Goal: Contribute content: Add original content to the website for others to see

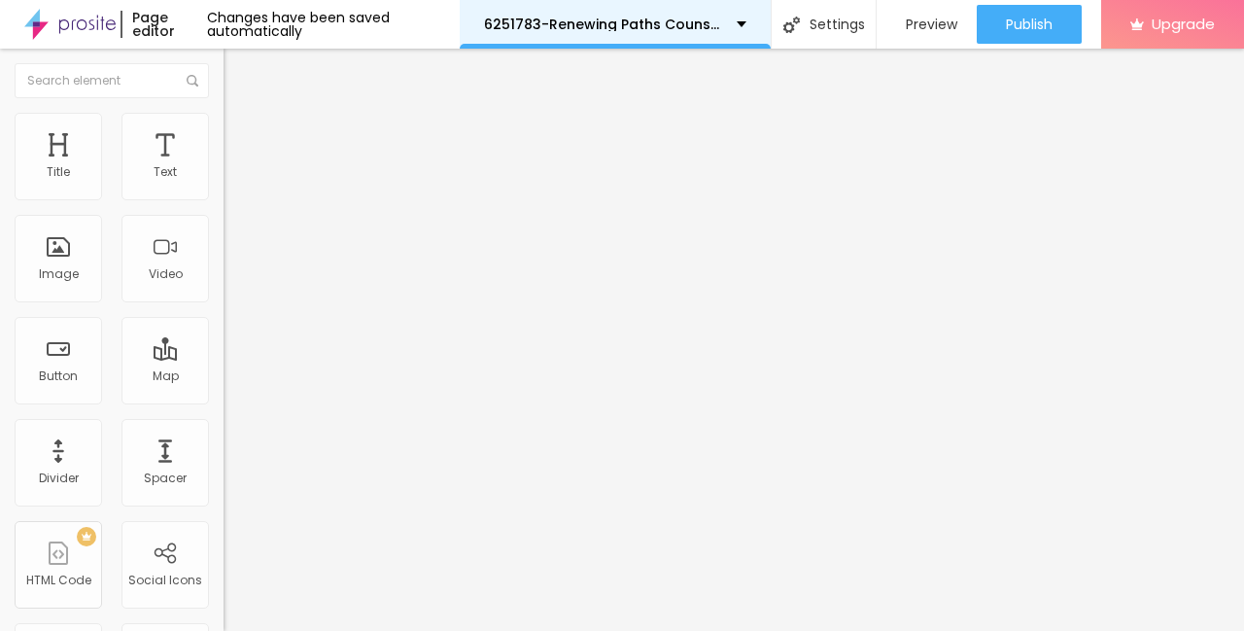
click at [622, 29] on p "6251783-Renewing Paths Counseling Services" at bounding box center [603, 24] width 238 height 14
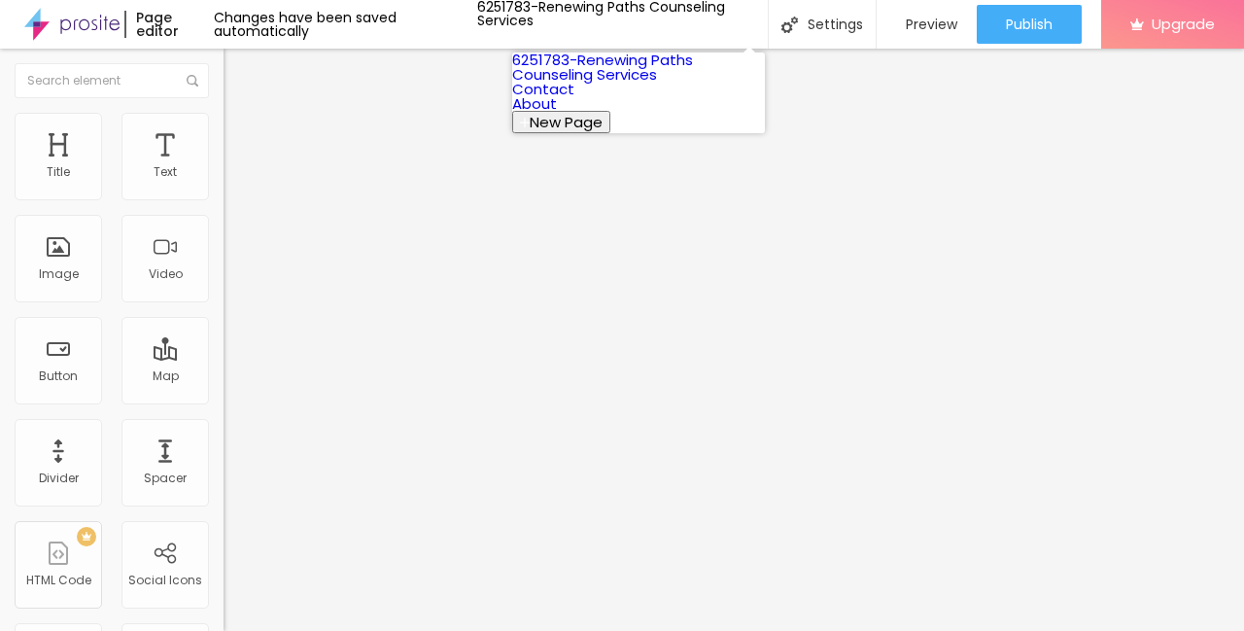
click at [610, 78] on link "6251783-Renewing Paths Counseling Services" at bounding box center [602, 67] width 181 height 35
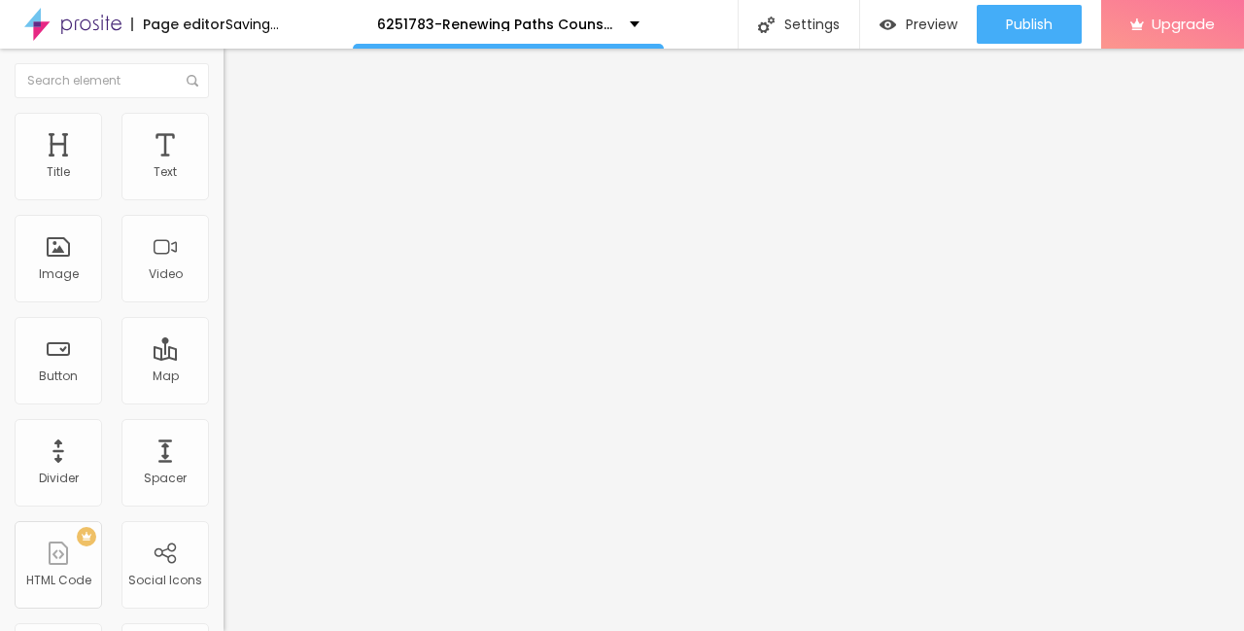
click at [223, 167] on span "Add image" at bounding box center [263, 159] width 80 height 17
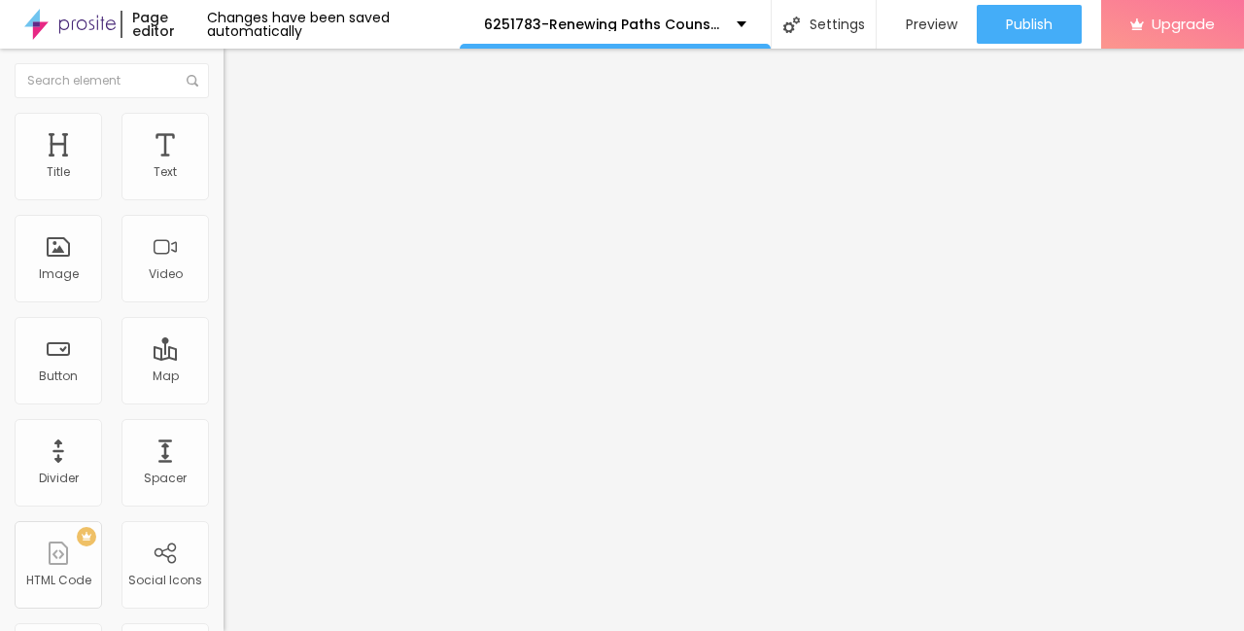
click at [223, 165] on div "Change image" at bounding box center [334, 159] width 223 height 14
click at [327, 163] on img at bounding box center [333, 158] width 12 height 12
click at [223, 167] on span "Add image" at bounding box center [263, 159] width 80 height 17
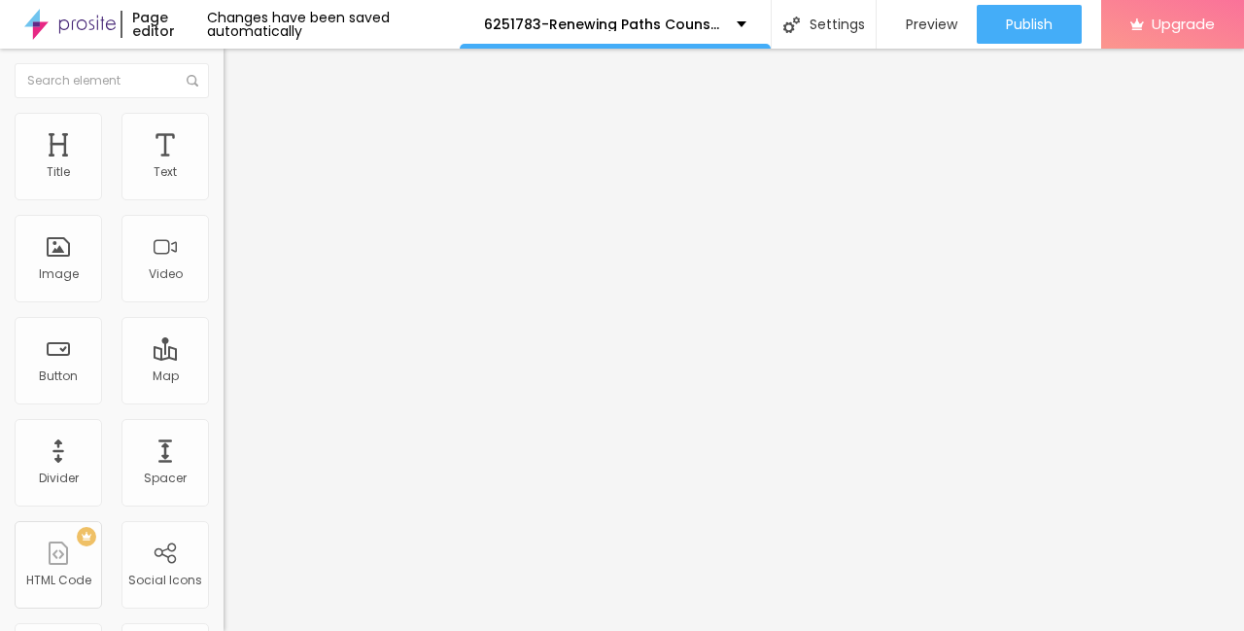
click at [223, 167] on span "Add image" at bounding box center [263, 159] width 80 height 17
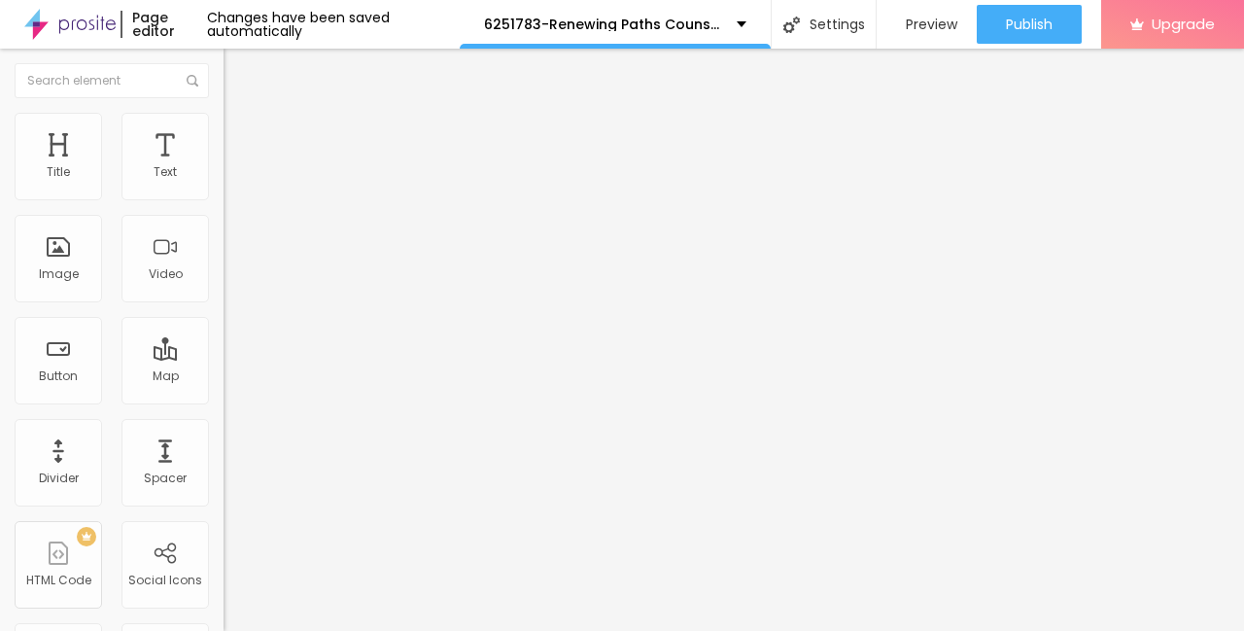
click at [223, 126] on li "Style" at bounding box center [334, 122] width 223 height 19
type input "3"
type input "5"
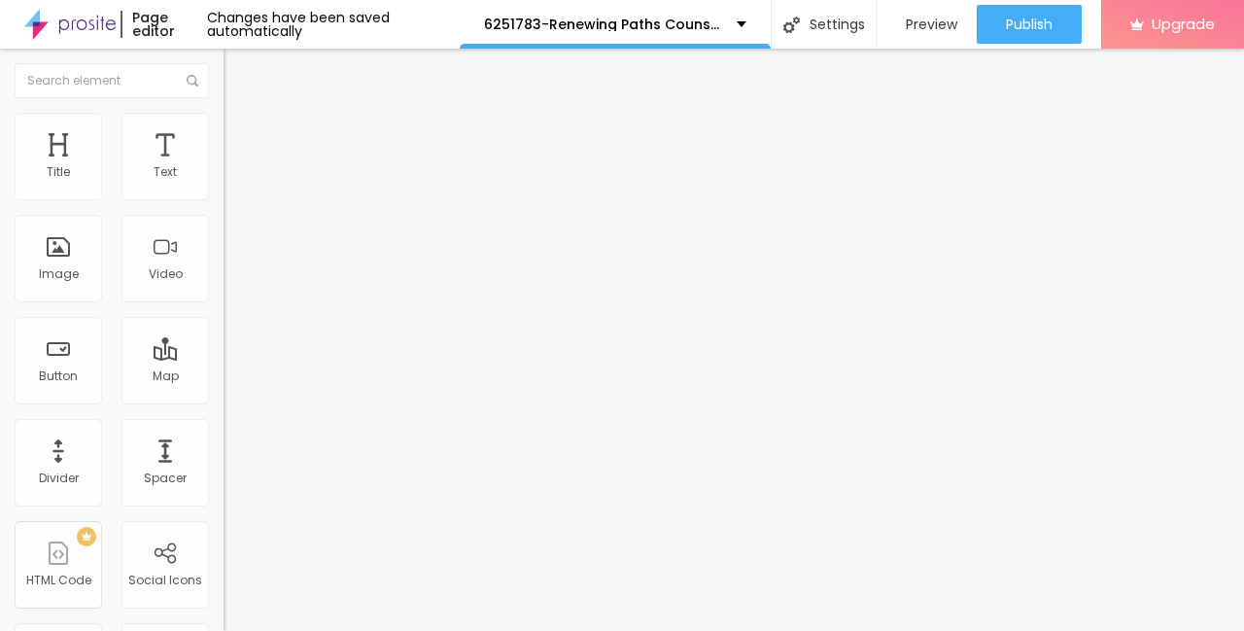
type input "5"
type input "8"
type input "13"
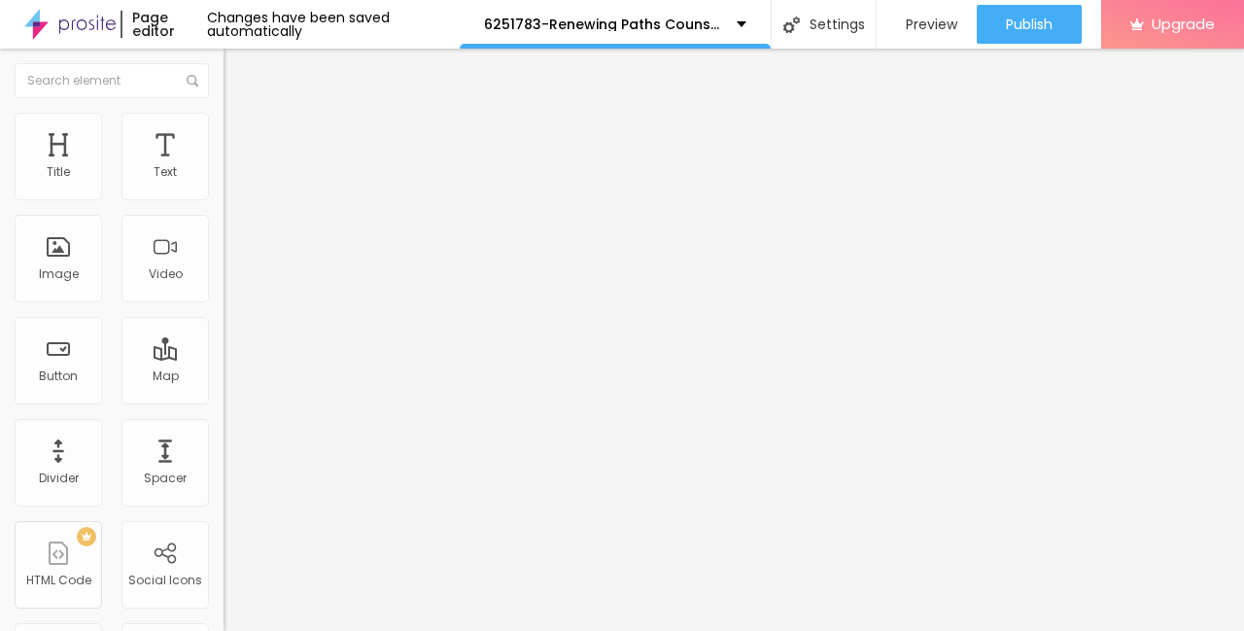
type input "18"
type input "21"
type input "26"
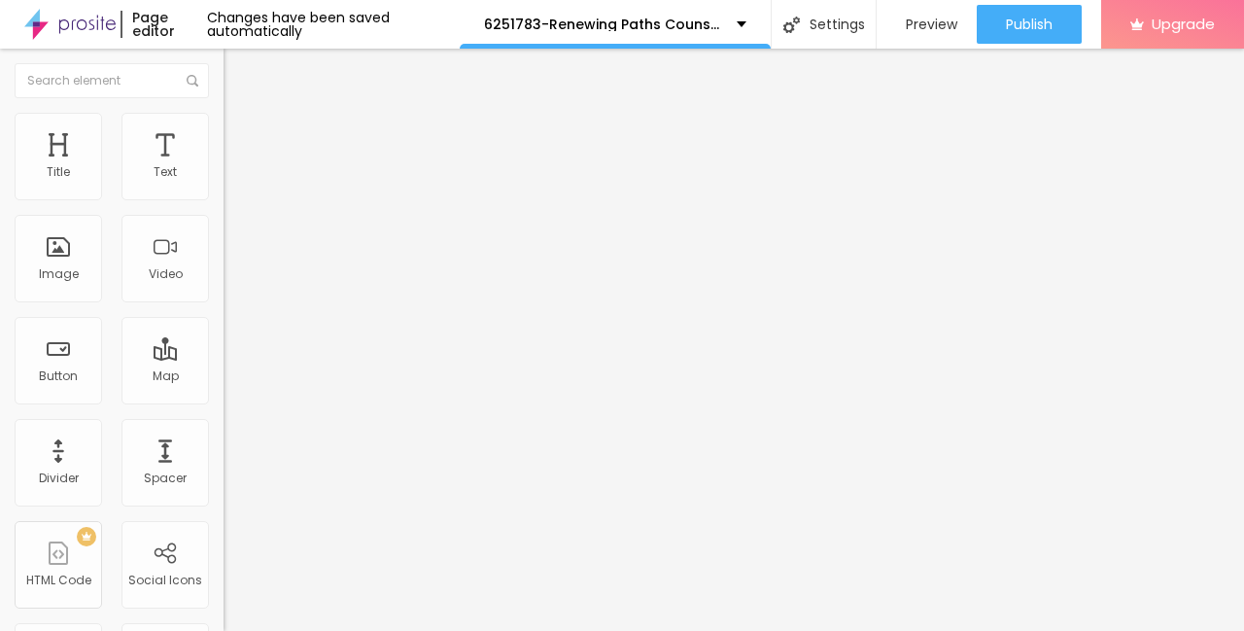
type input "26"
type input "34"
type input "42"
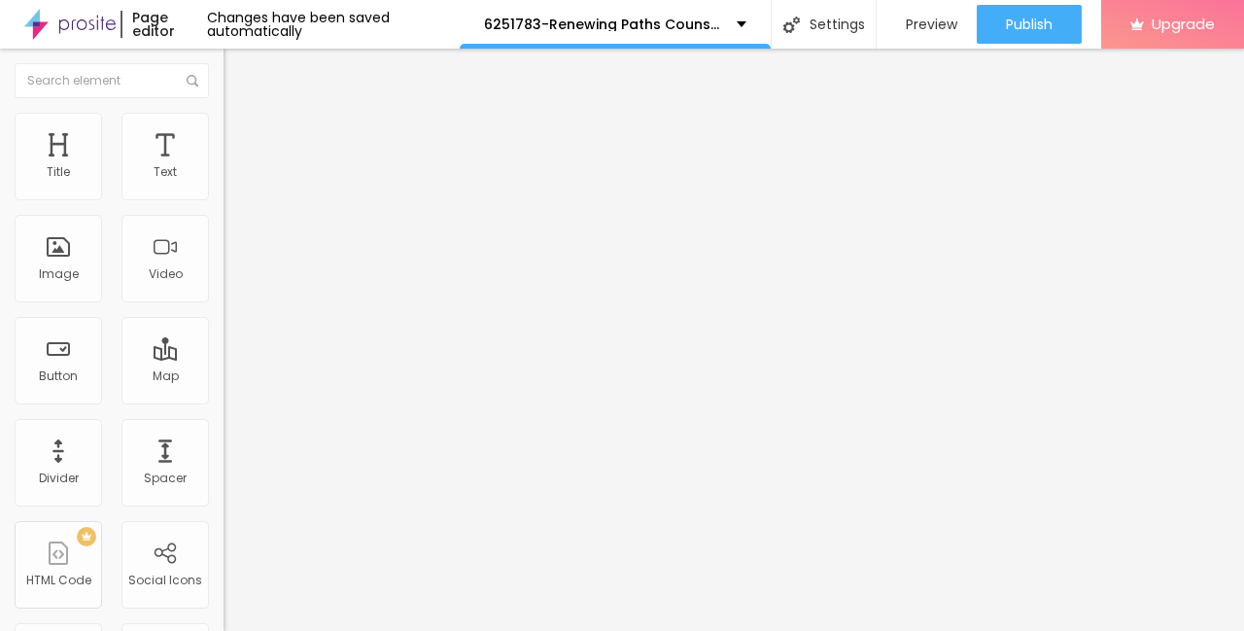
type input "50"
type input "58"
type input "64"
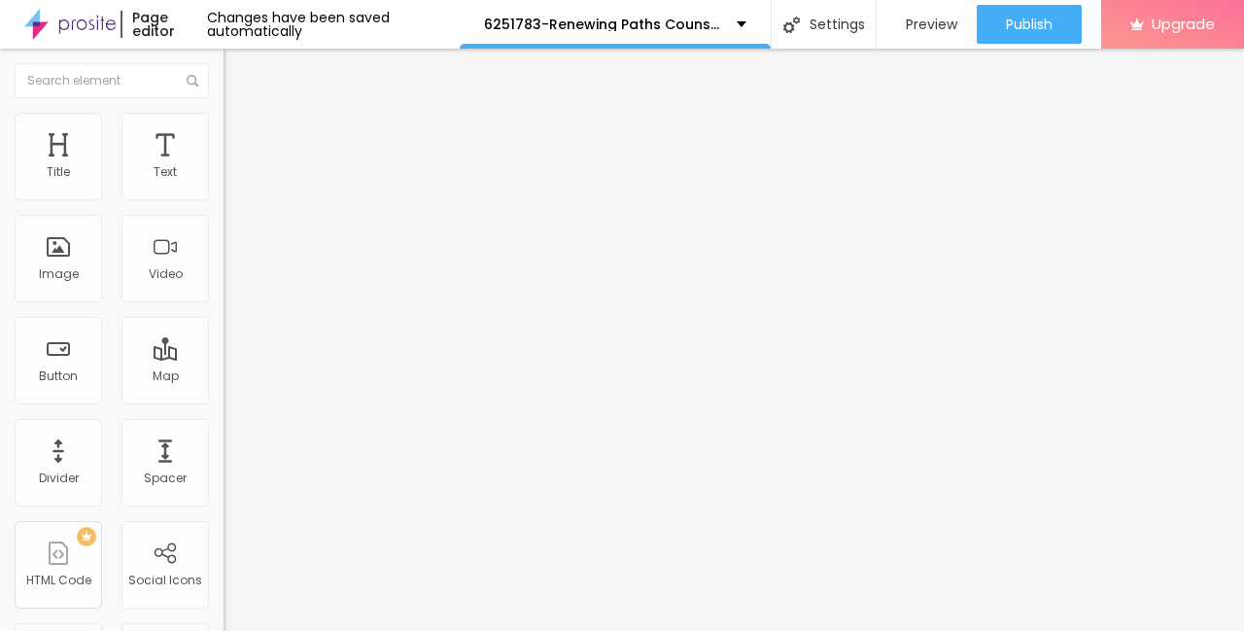
type input "64"
type input "71"
type input "75"
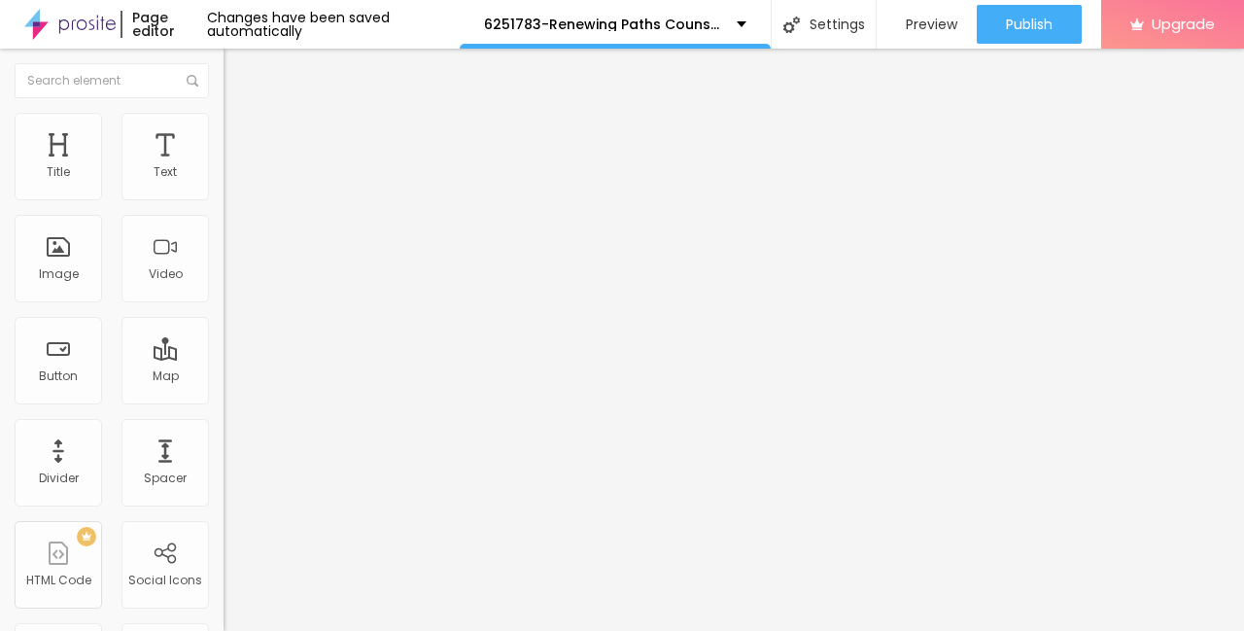
type input "80"
type input "84"
type input "88"
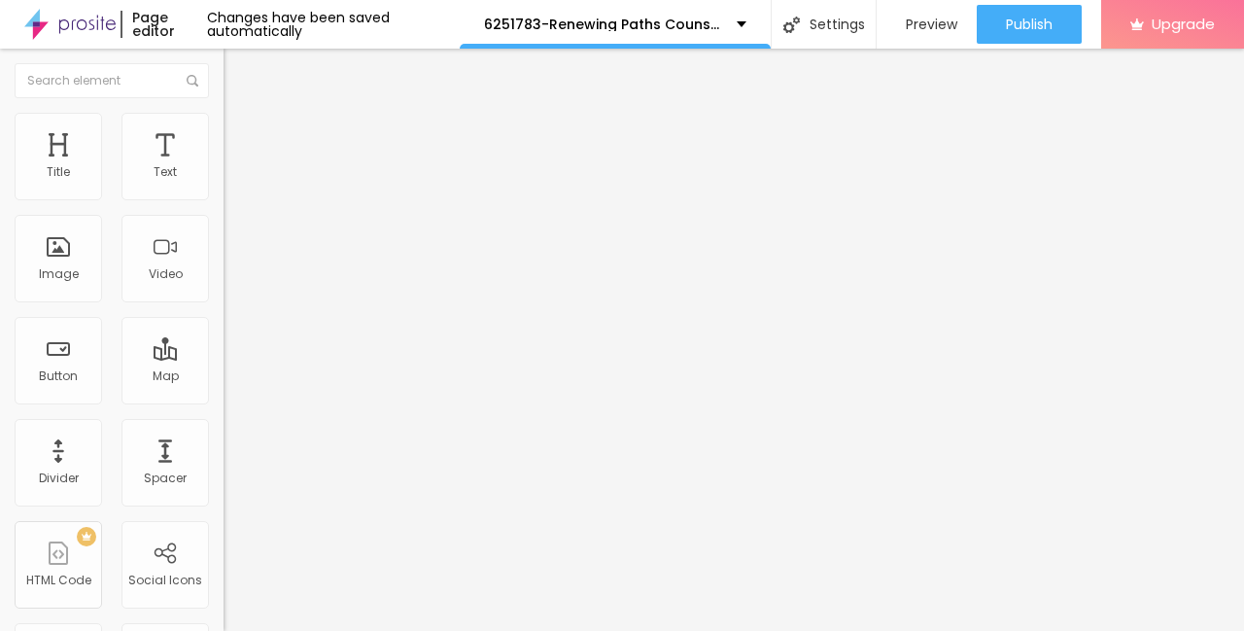
type input "88"
type input "92"
type input "96"
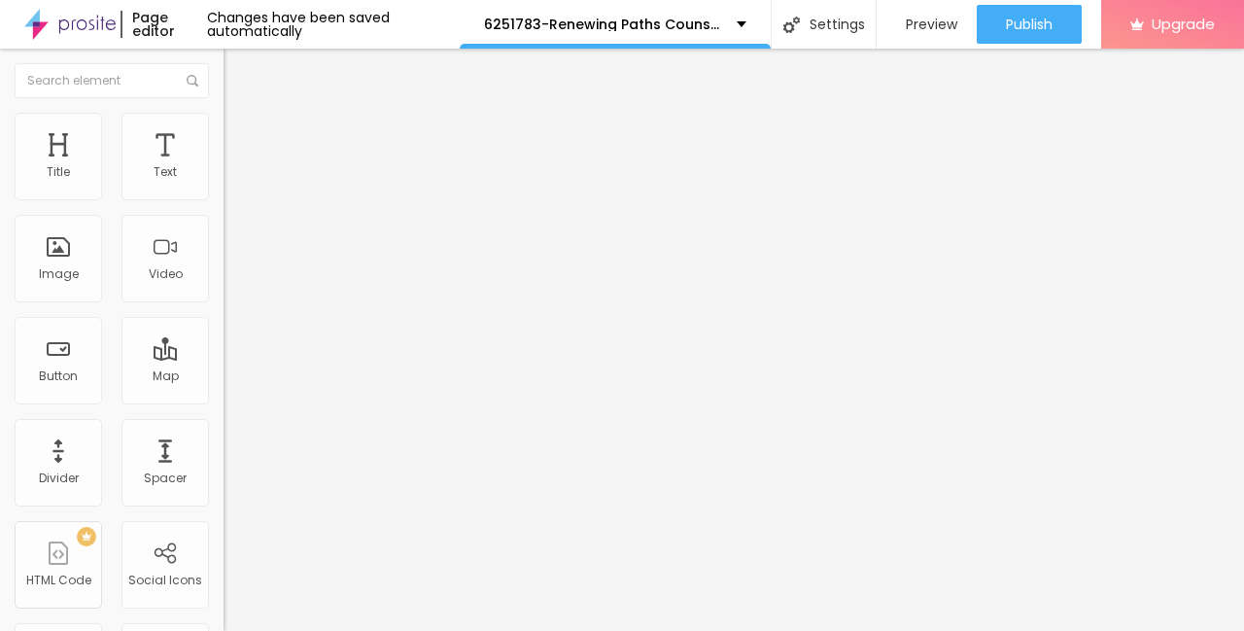
type input "99"
type input "102"
type input "106"
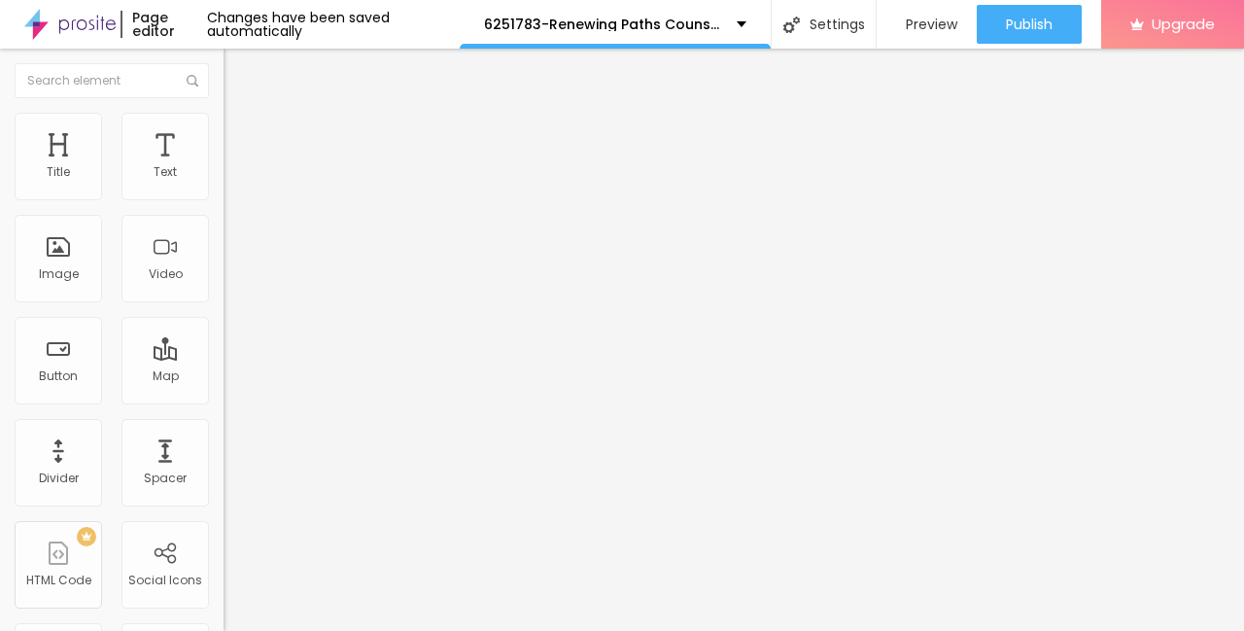
type input "106"
type input "111"
type input "116"
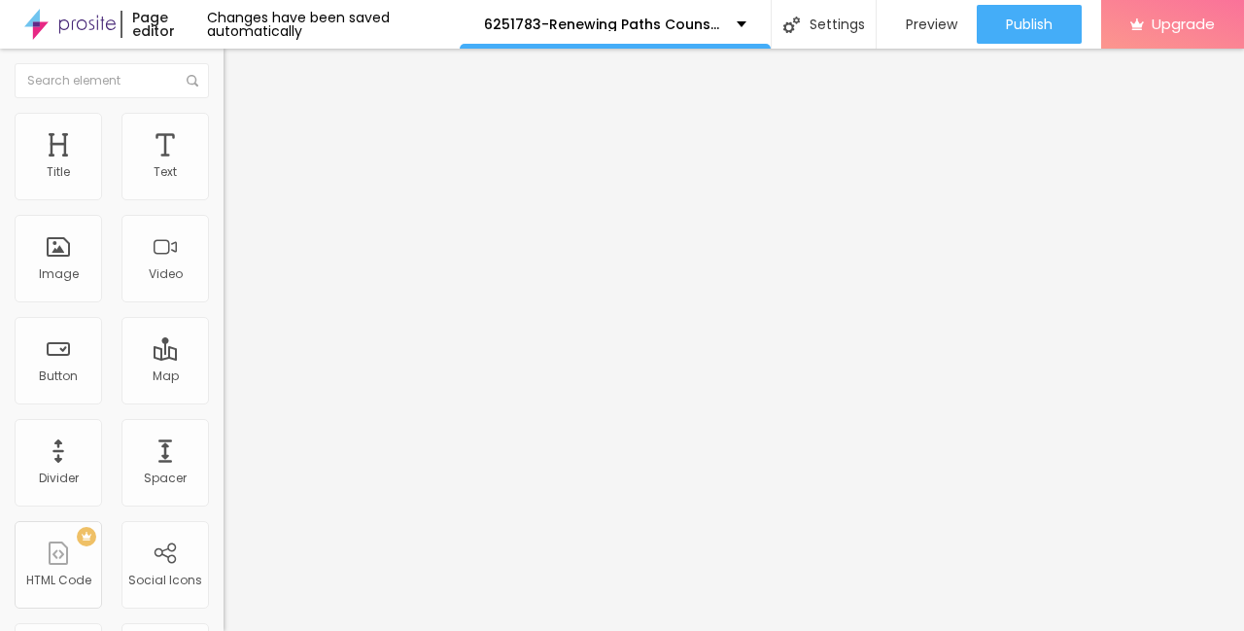
type input "122"
type input "127"
type input "132"
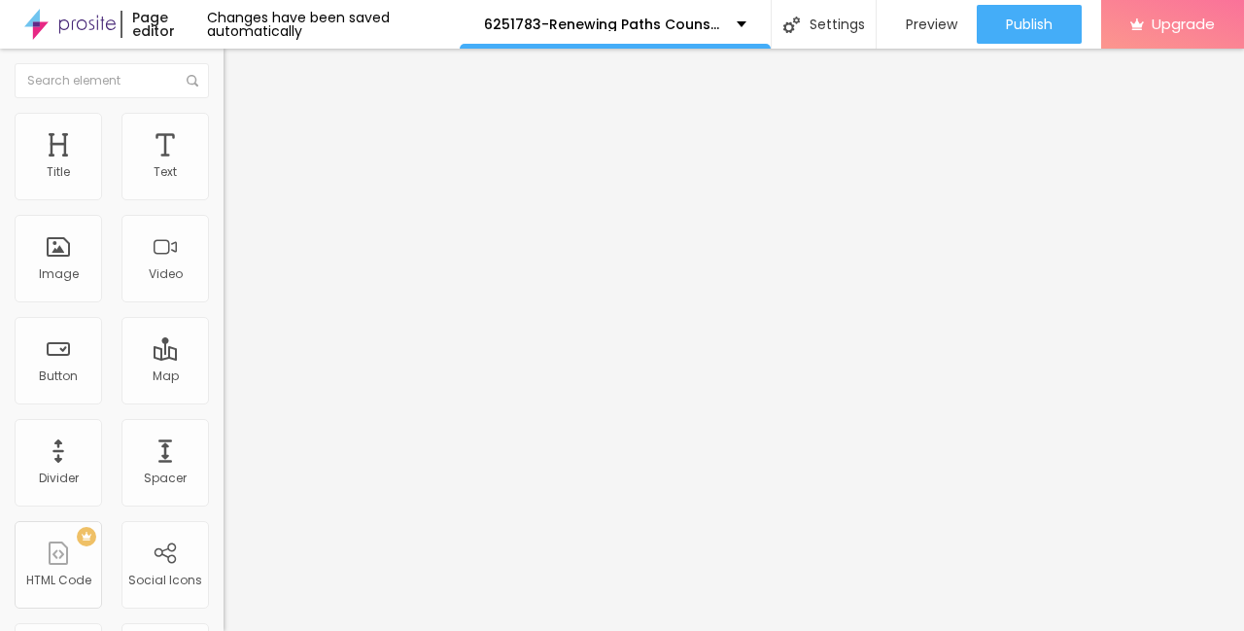
type input "132"
type input "135"
type input "139"
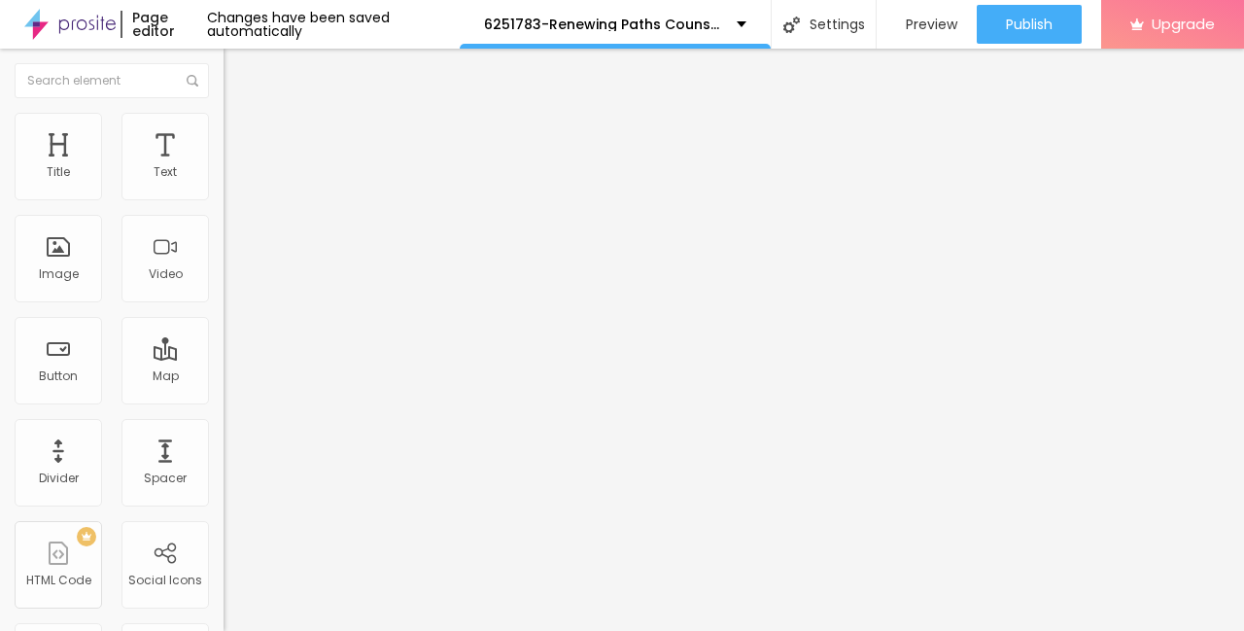
type input "143"
type input "148"
type input "154"
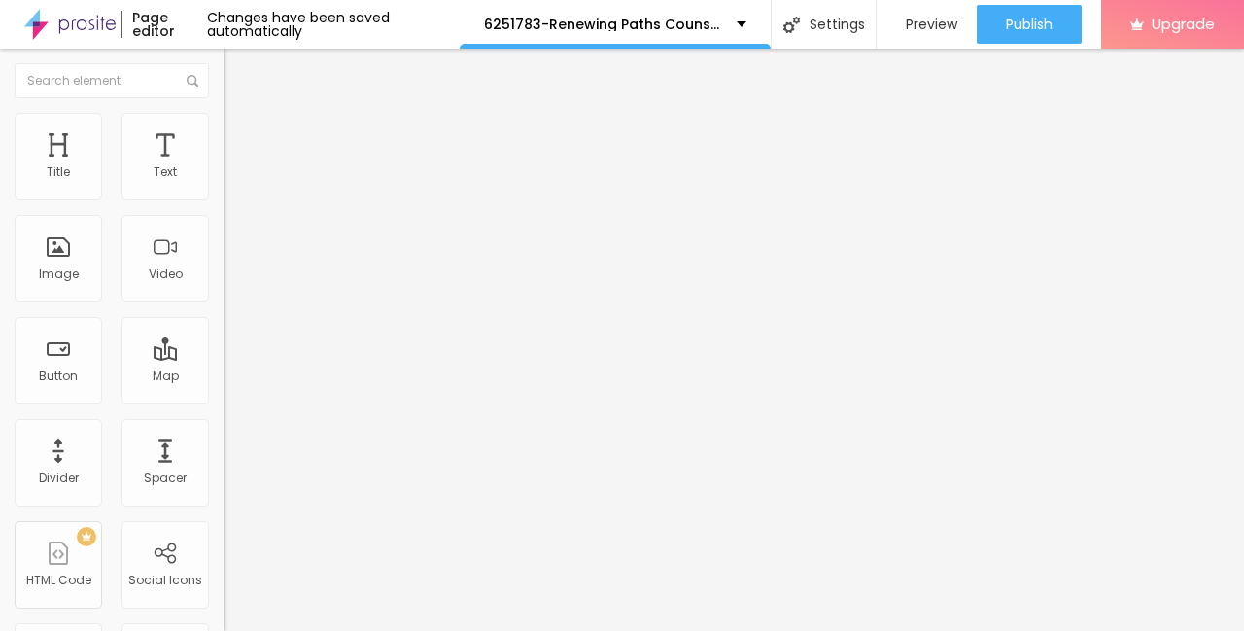
type input "154"
type input "160"
type input "165"
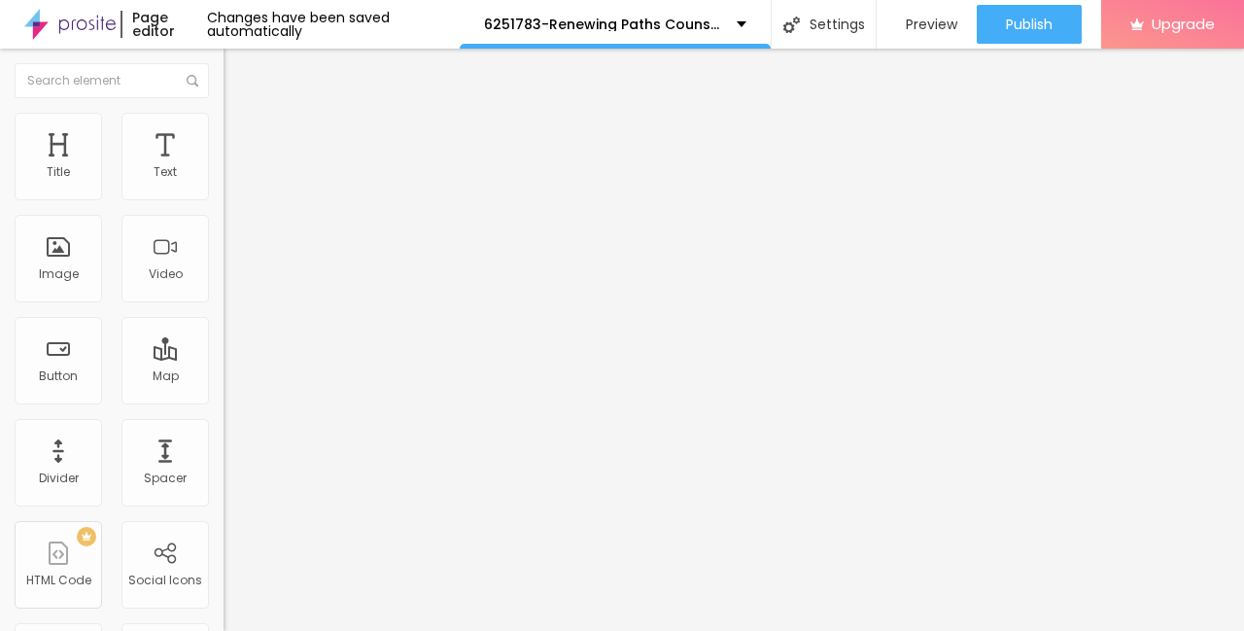
type input "170"
type input "175"
type input "180"
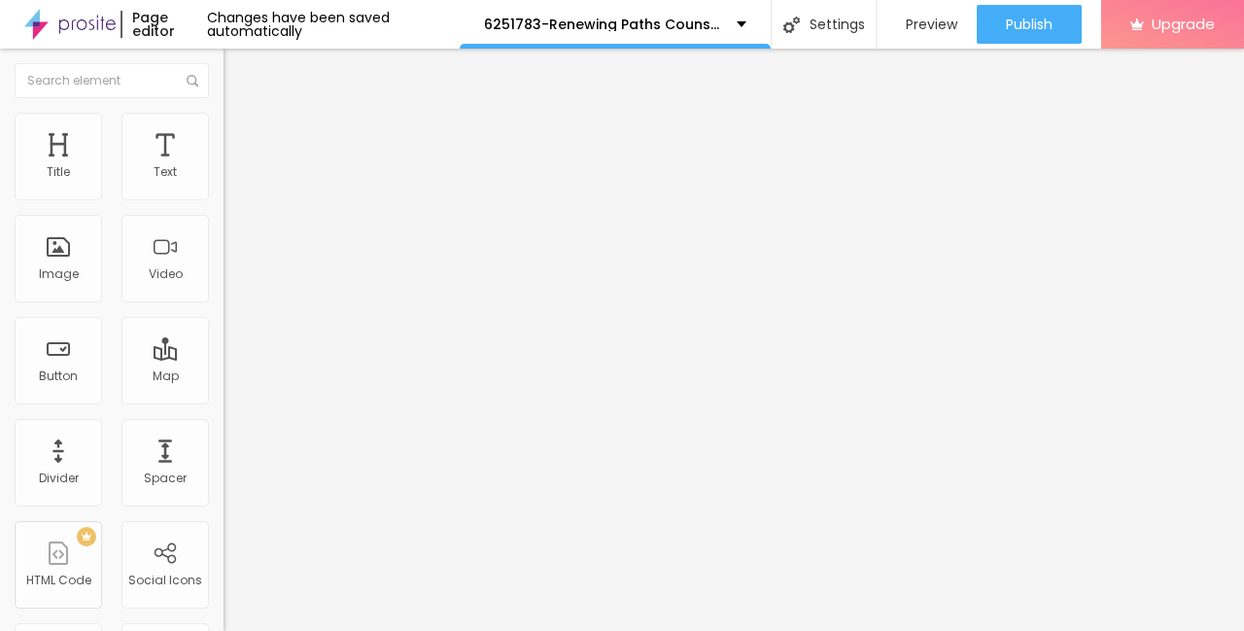
type input "180"
type input "185"
type input "190"
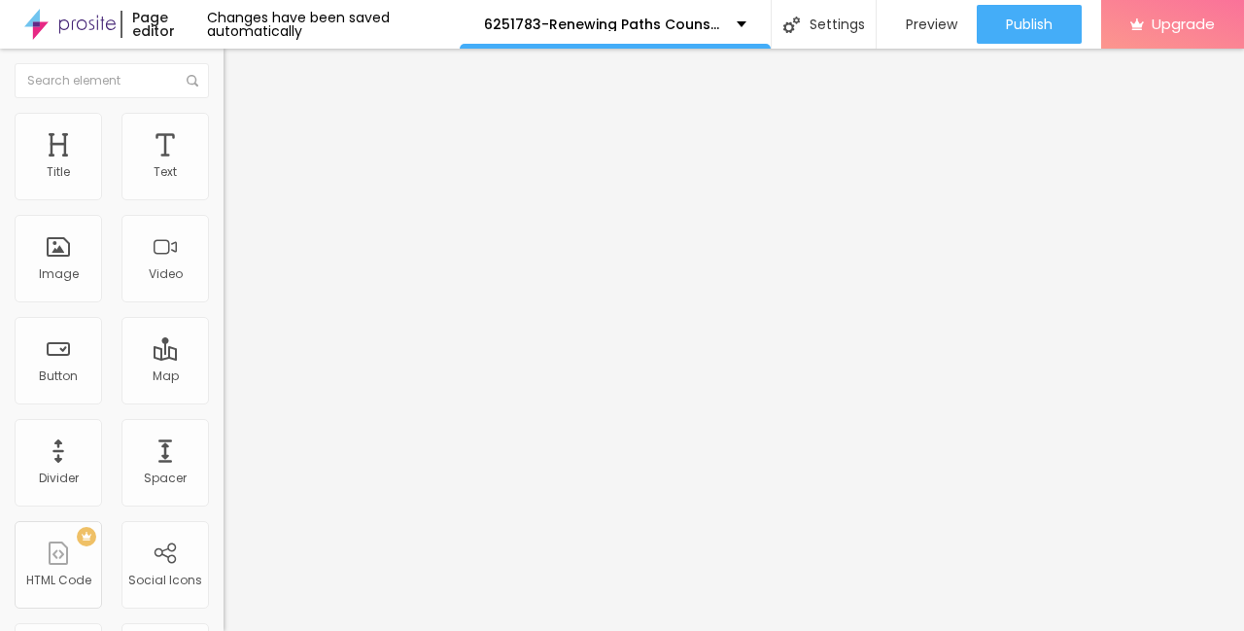
type input "195"
type input "200"
type input "198"
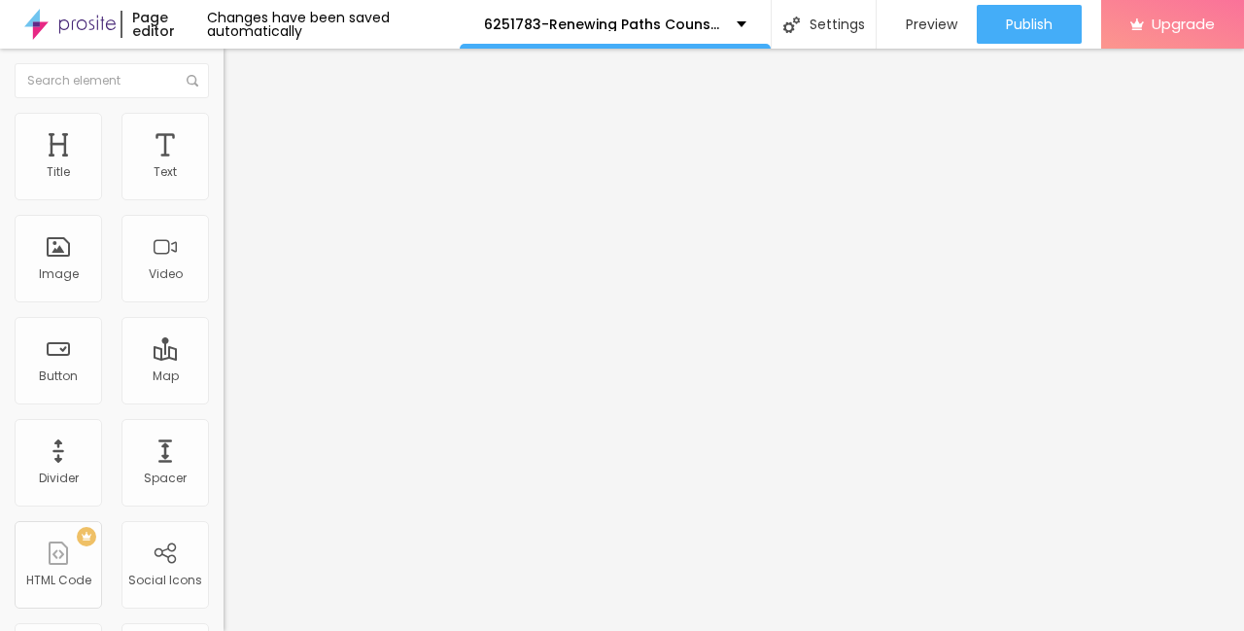
type input "198"
type input "192"
type input "186"
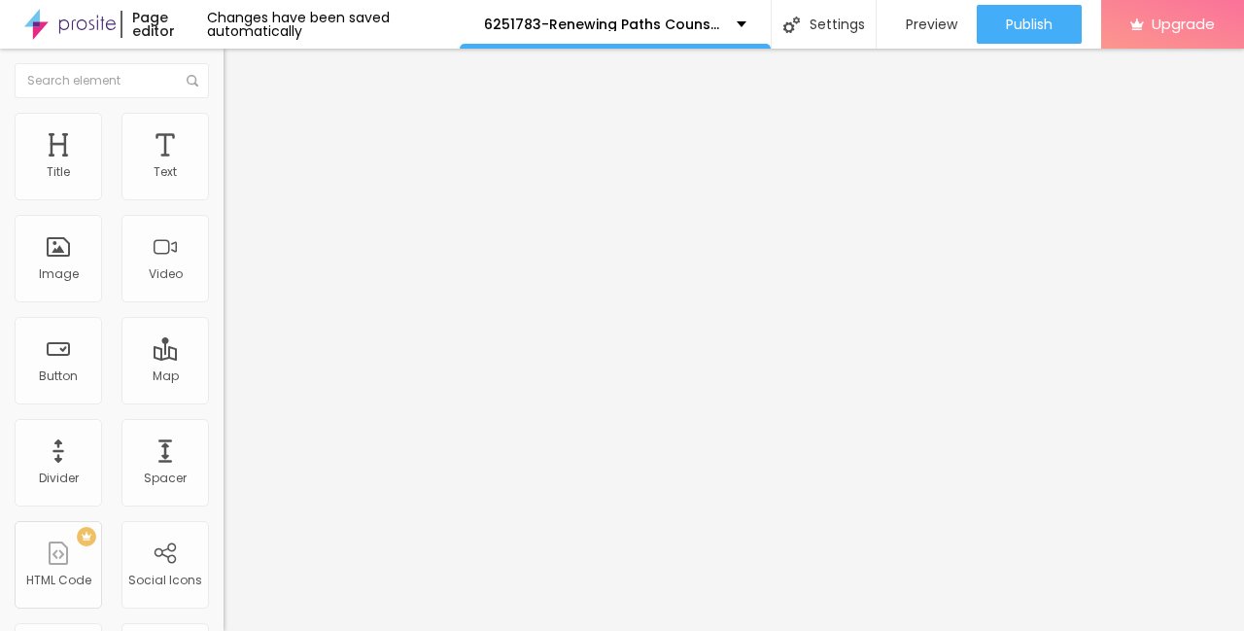
type input "176"
type input "171"
type input "164"
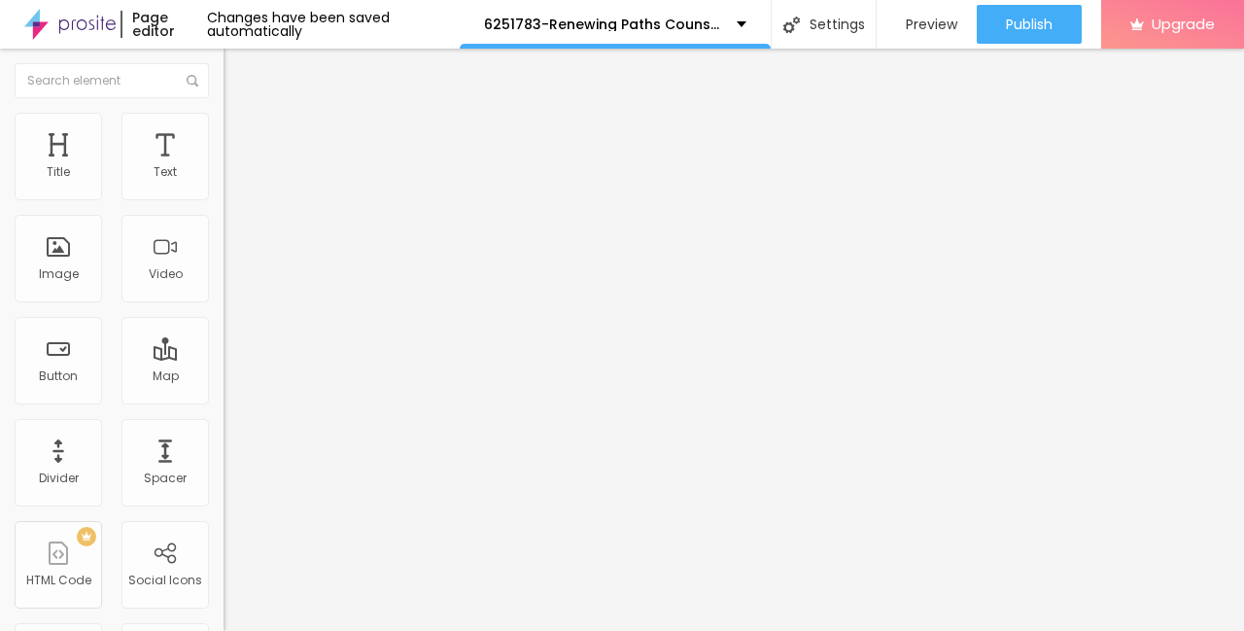
type input "164"
type input "157"
type input "151"
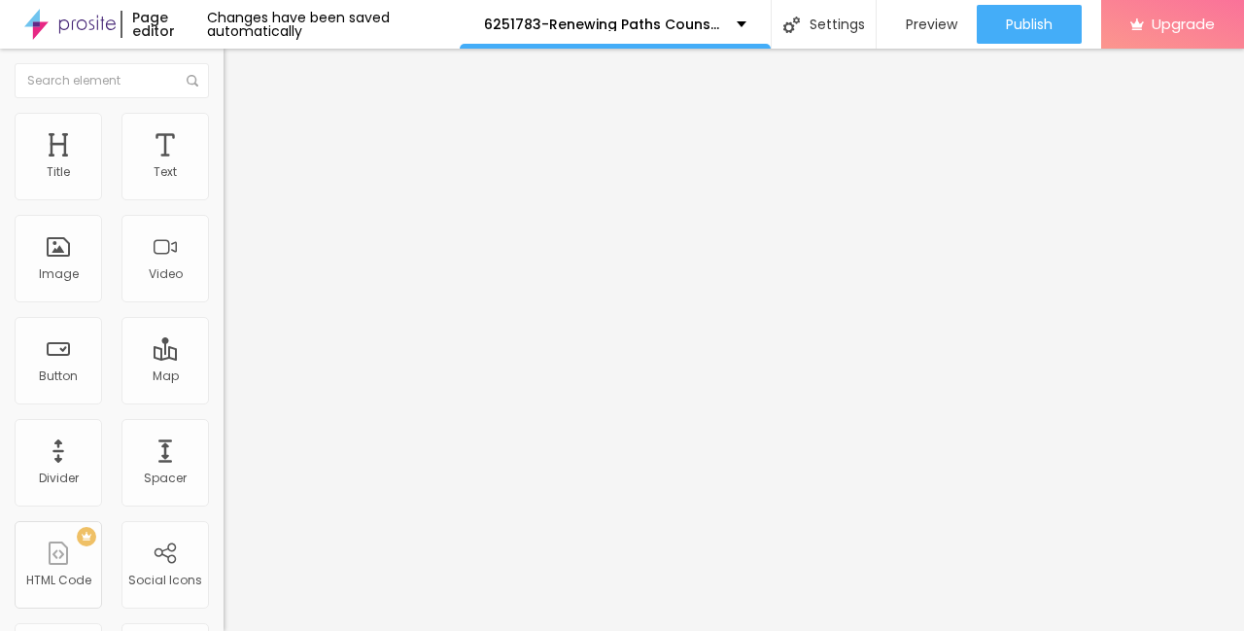
type input "145"
type input "139"
type input "133"
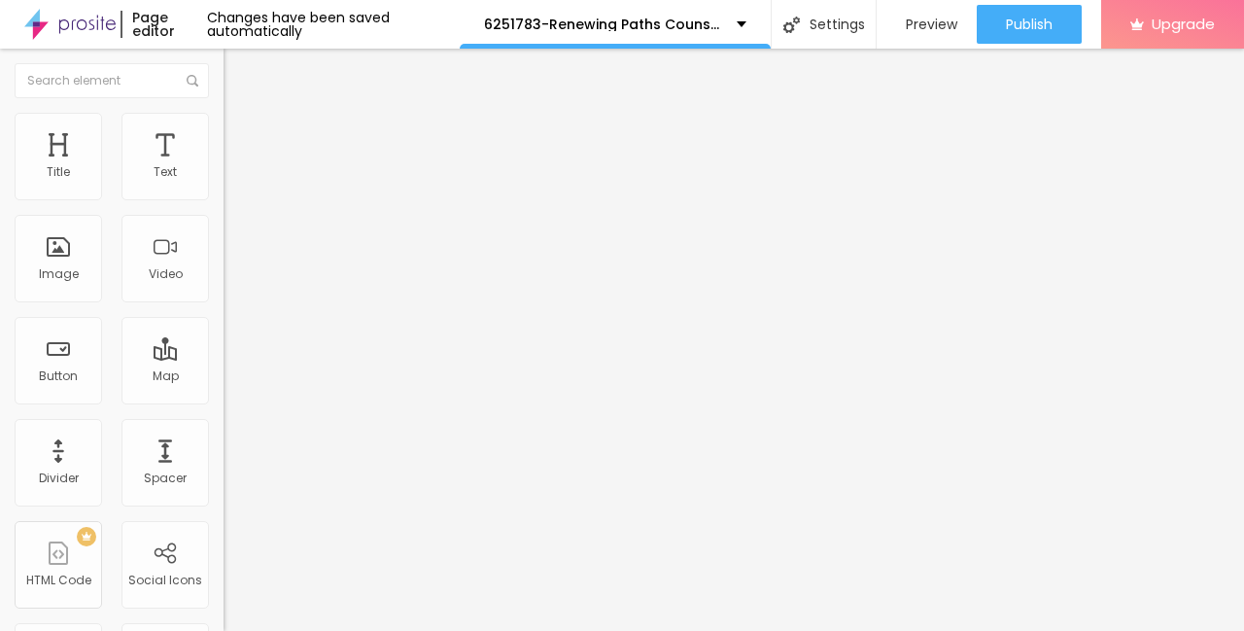
type input "133"
type input "127"
type input "120"
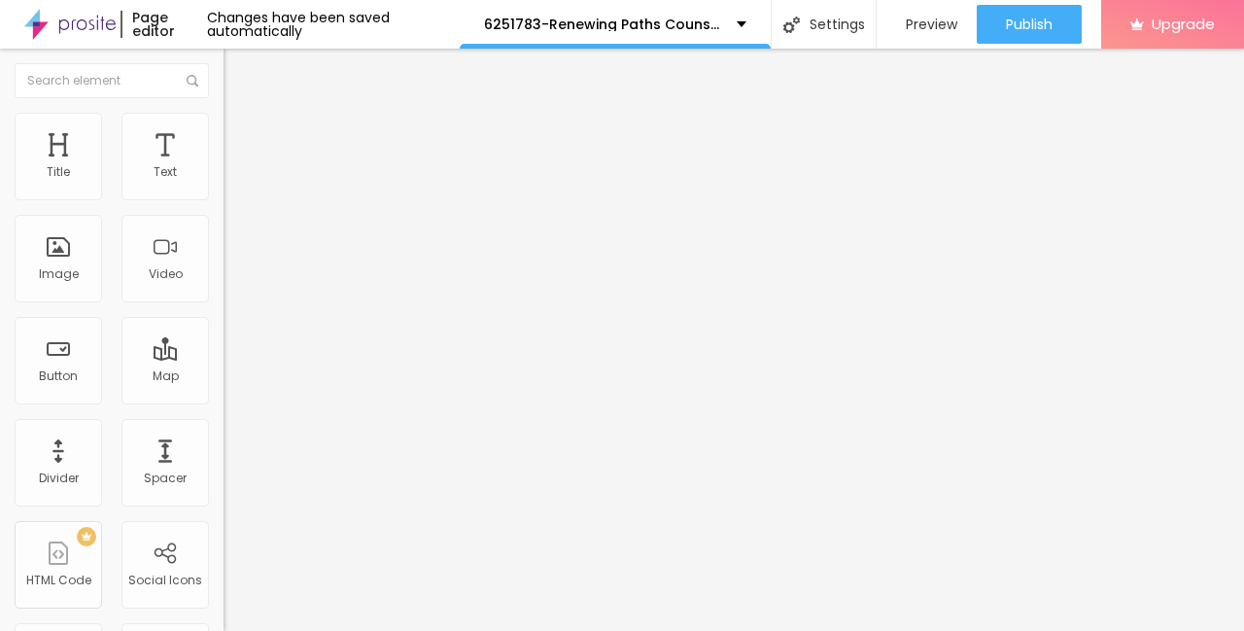
type input "114"
type input "108"
type input "103"
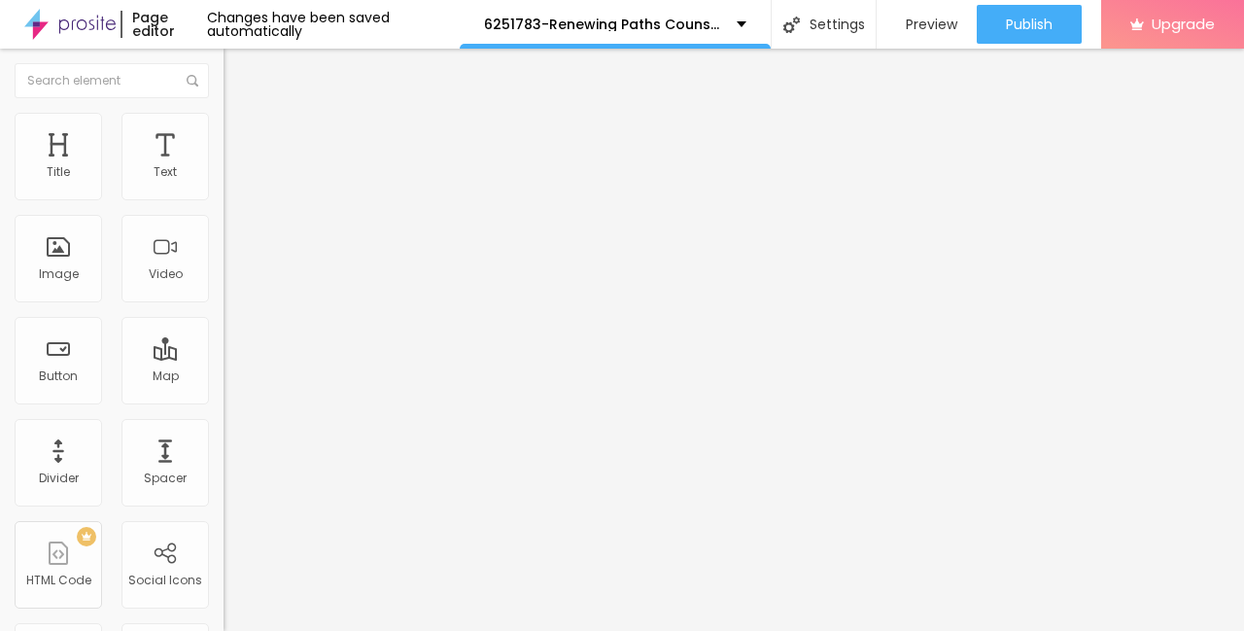
type input "103"
type input "96"
type input "90"
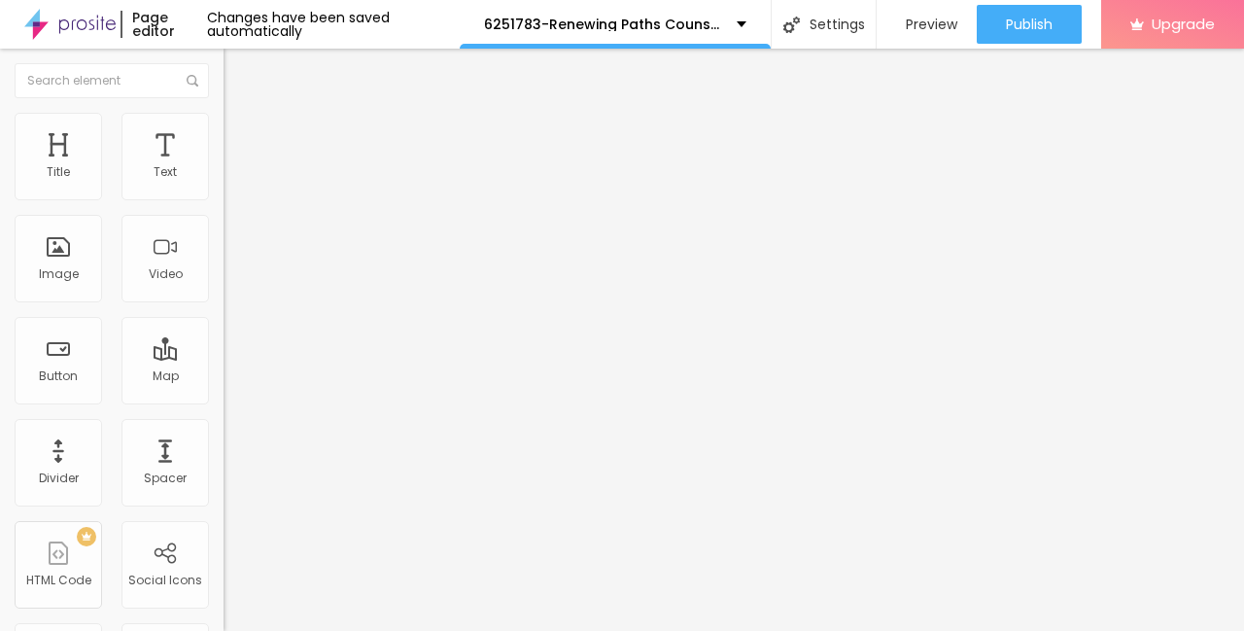
type input "82"
type input "75"
type input "67"
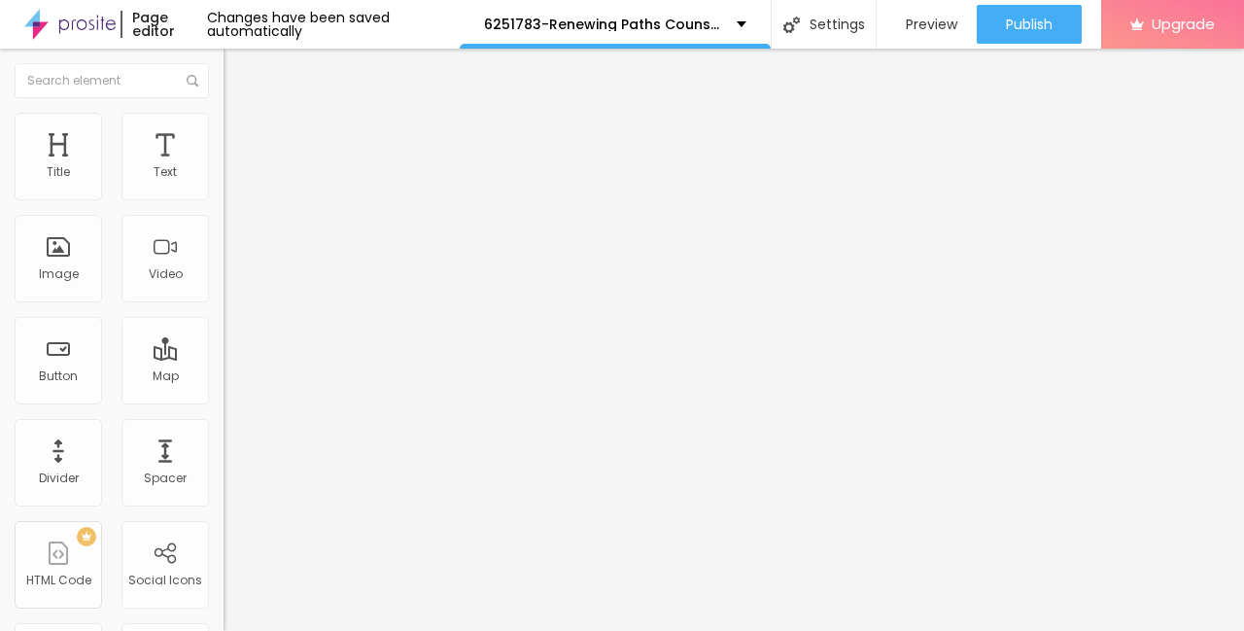
type input "67"
type input "61"
type input "54"
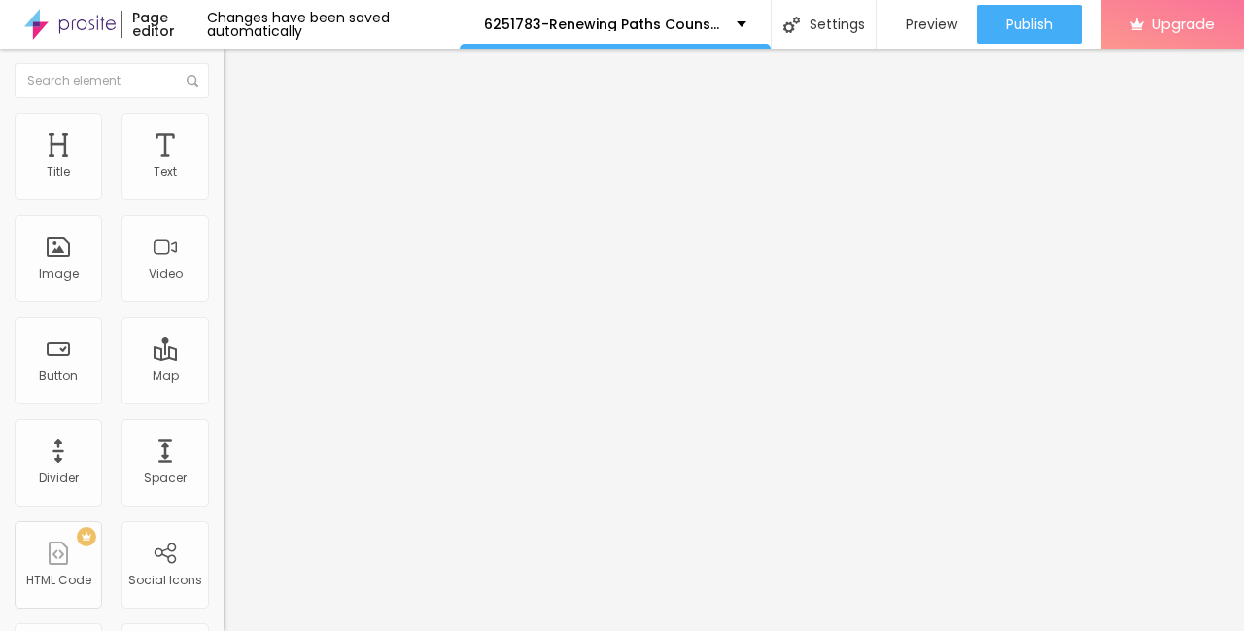
type input "46"
type input "38"
type input "30"
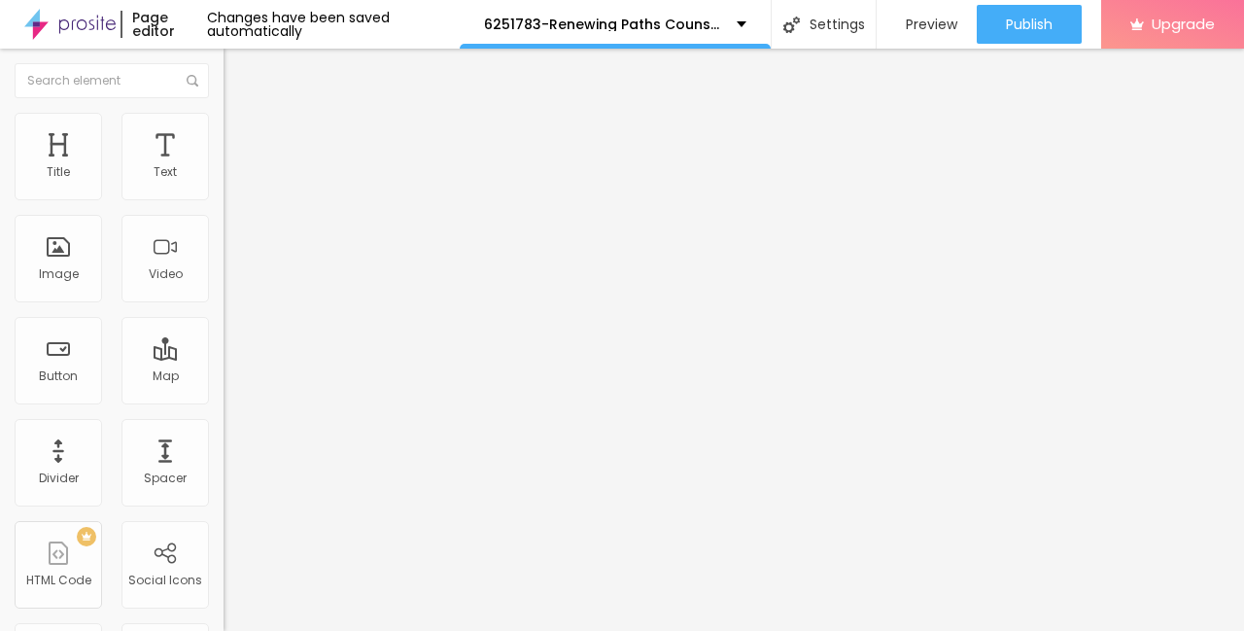
type input "30"
type input "22"
type input "14"
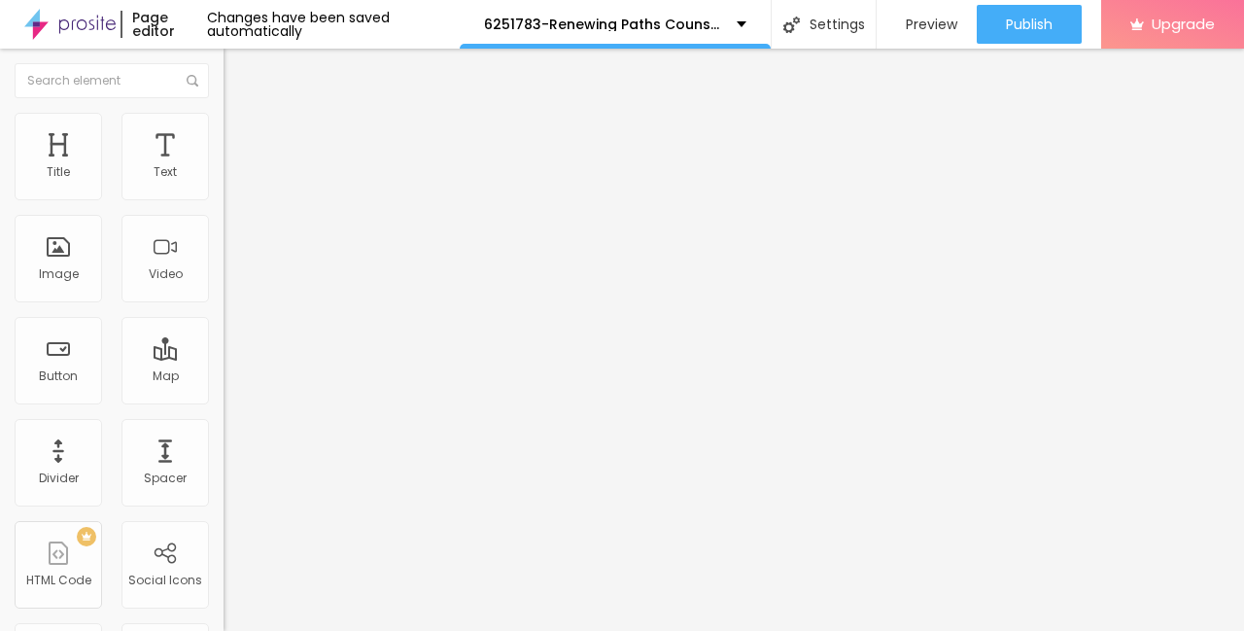
type input "7"
type input "1"
type input "0"
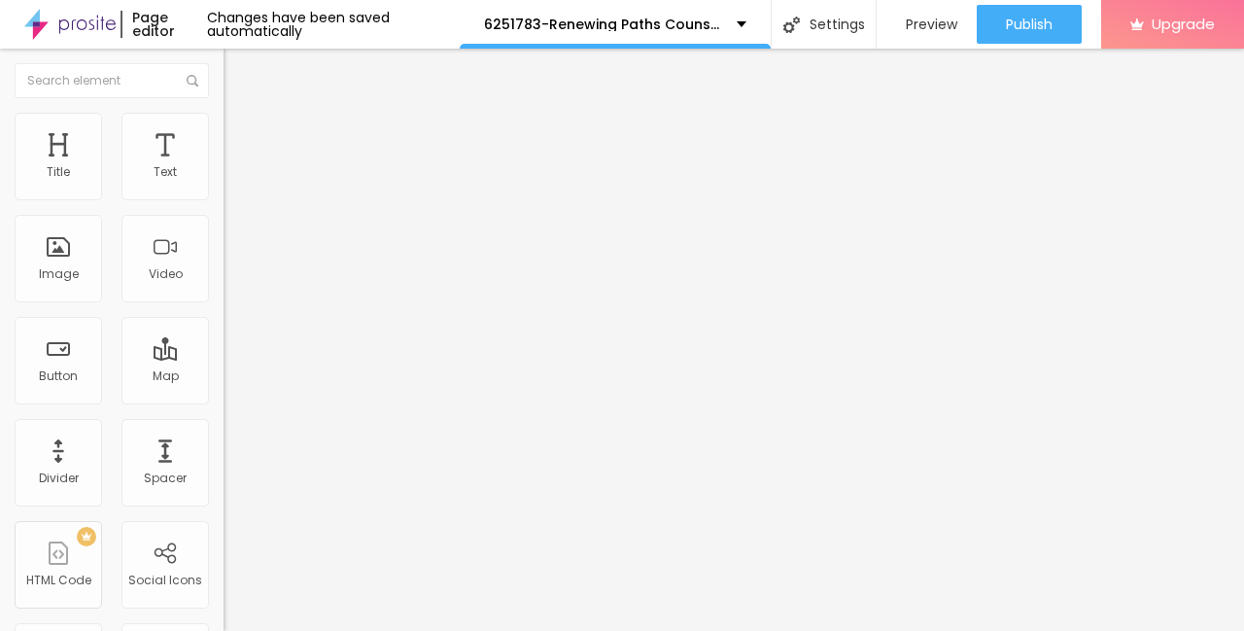
type input "0"
drag, startPoint x: 47, startPoint y: 255, endPoint x: 26, endPoint y: 259, distance: 21.0
click at [223, 426] on input "range" at bounding box center [285, 434] width 125 height 16
click at [1220, 48] on button "Upgrade" at bounding box center [1172, 24] width 143 height 49
click at [1221, 48] on button "Upgrade" at bounding box center [1172, 24] width 143 height 49
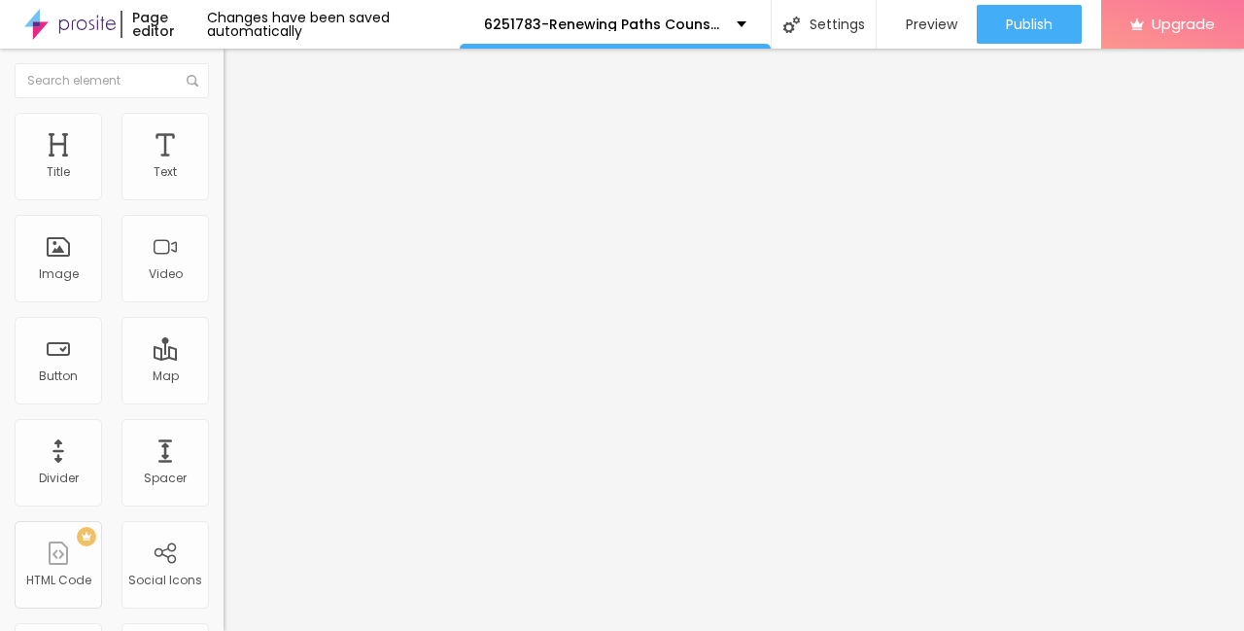
type input "95"
type input "85"
type input "80"
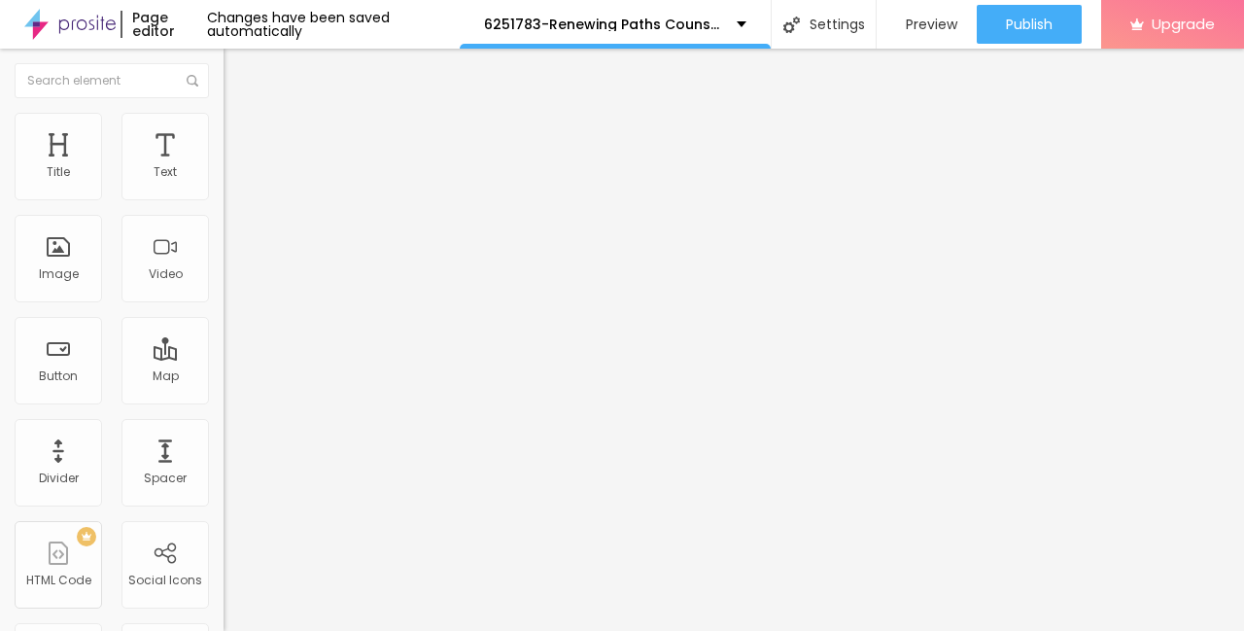
type input "80"
type input "75"
type input "65"
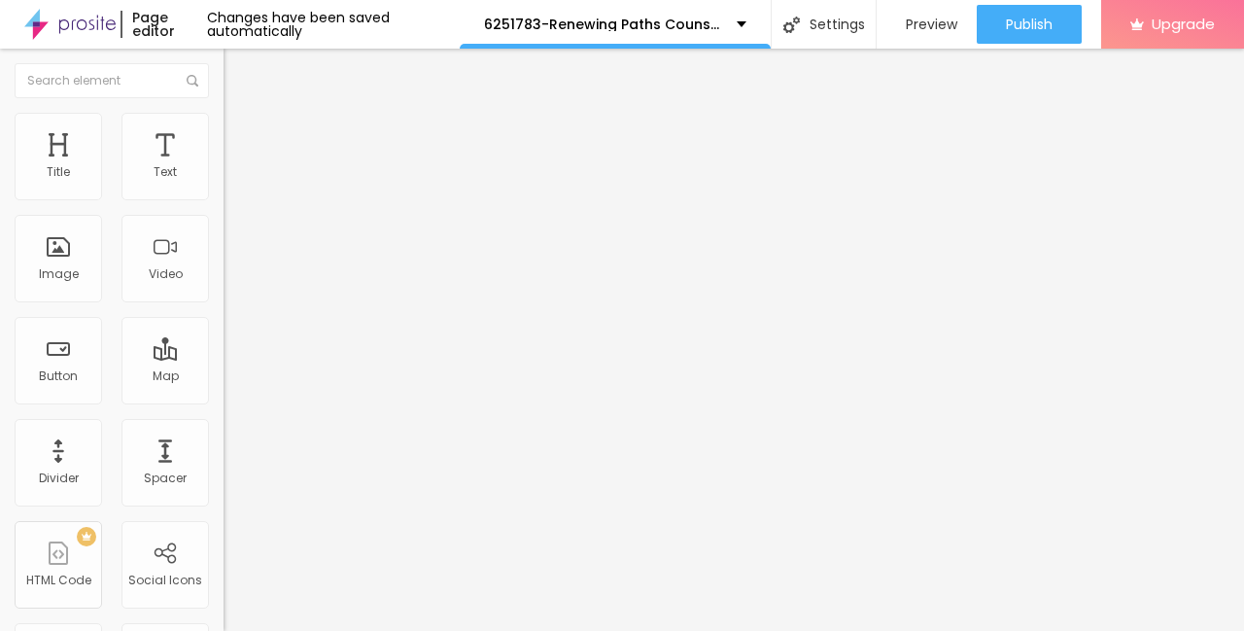
type input "50"
type input "45"
type input "35"
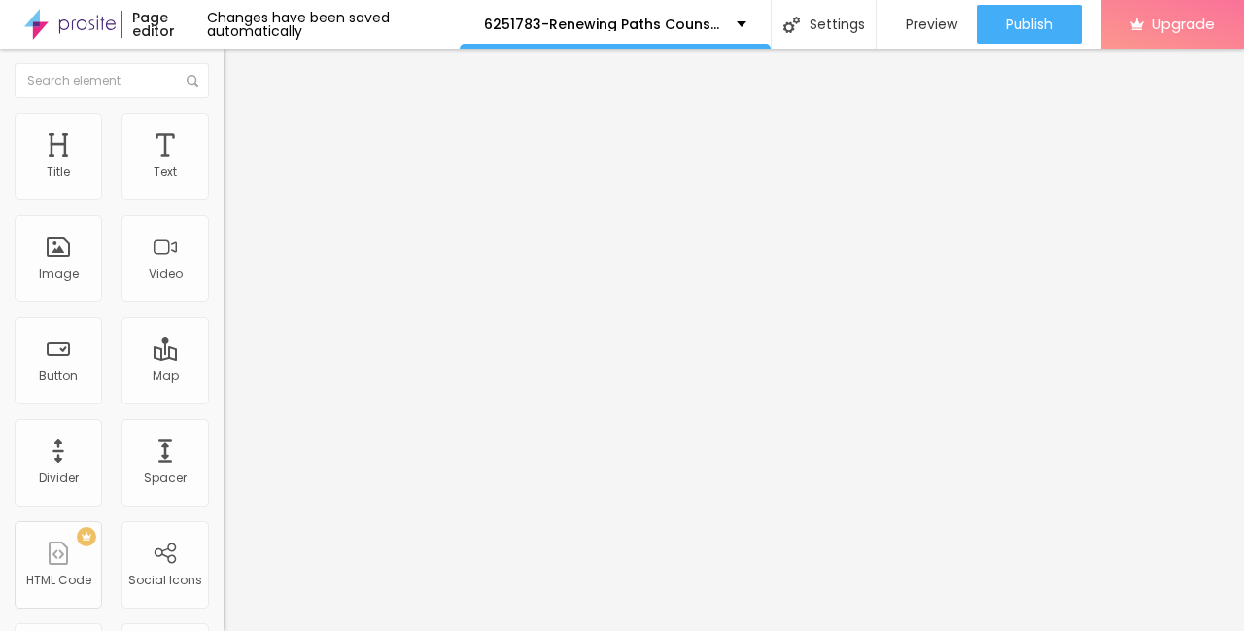
type input "35"
type input "30"
type input "20"
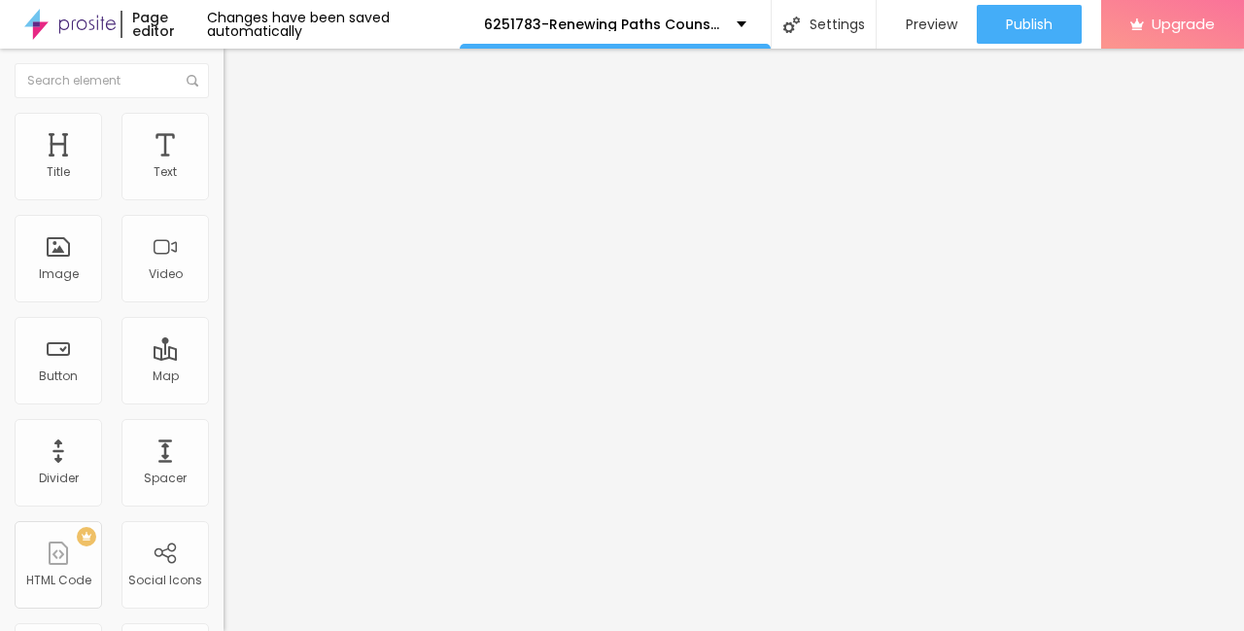
type input "15"
type input "10"
drag, startPoint x: 203, startPoint y: 212, endPoint x: -4, endPoint y: 208, distance: 207.0
type input "10"
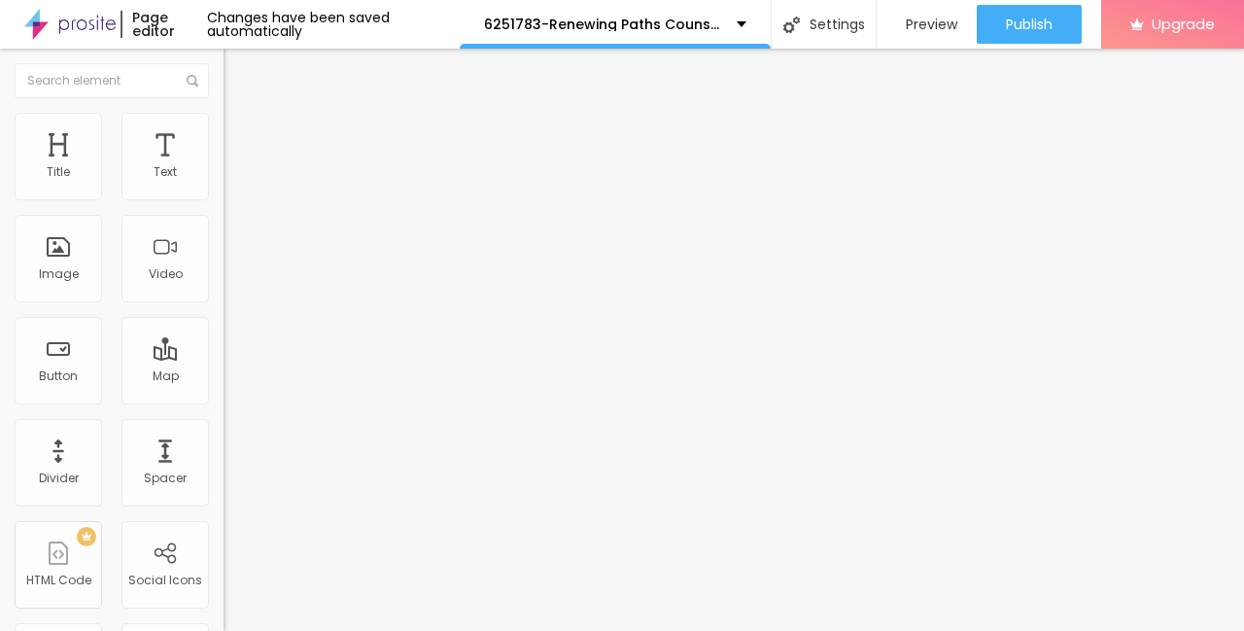
click at [223, 199] on input "range" at bounding box center [285, 192] width 125 height 16
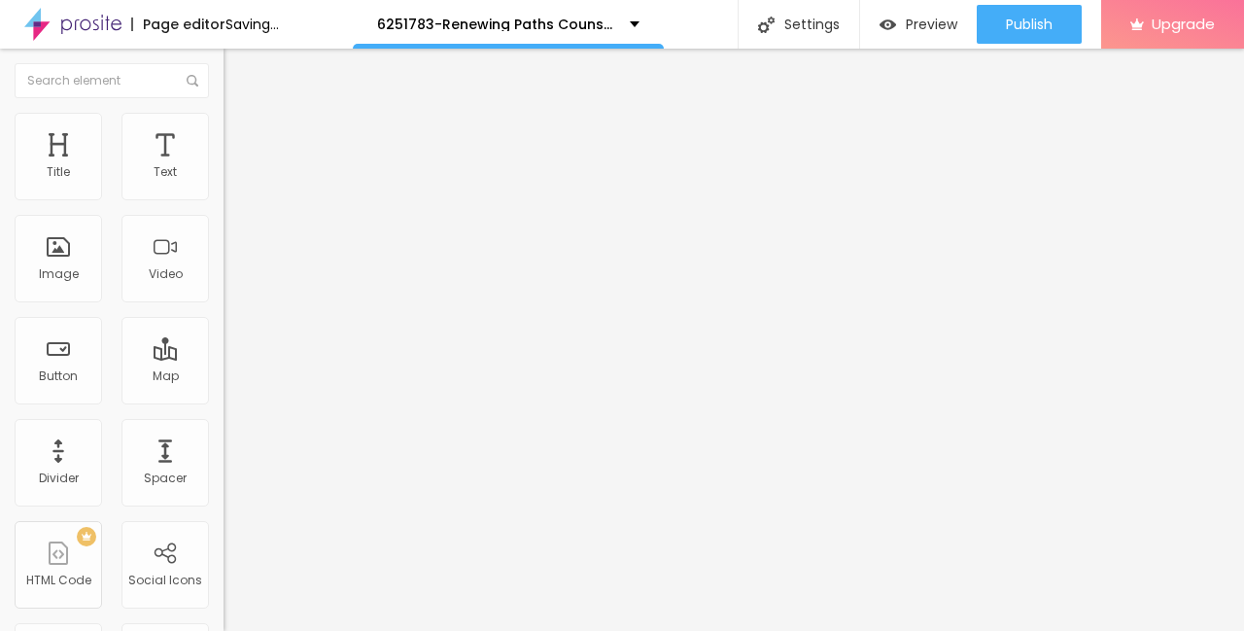
click at [238, 75] on img "button" at bounding box center [246, 71] width 16 height 16
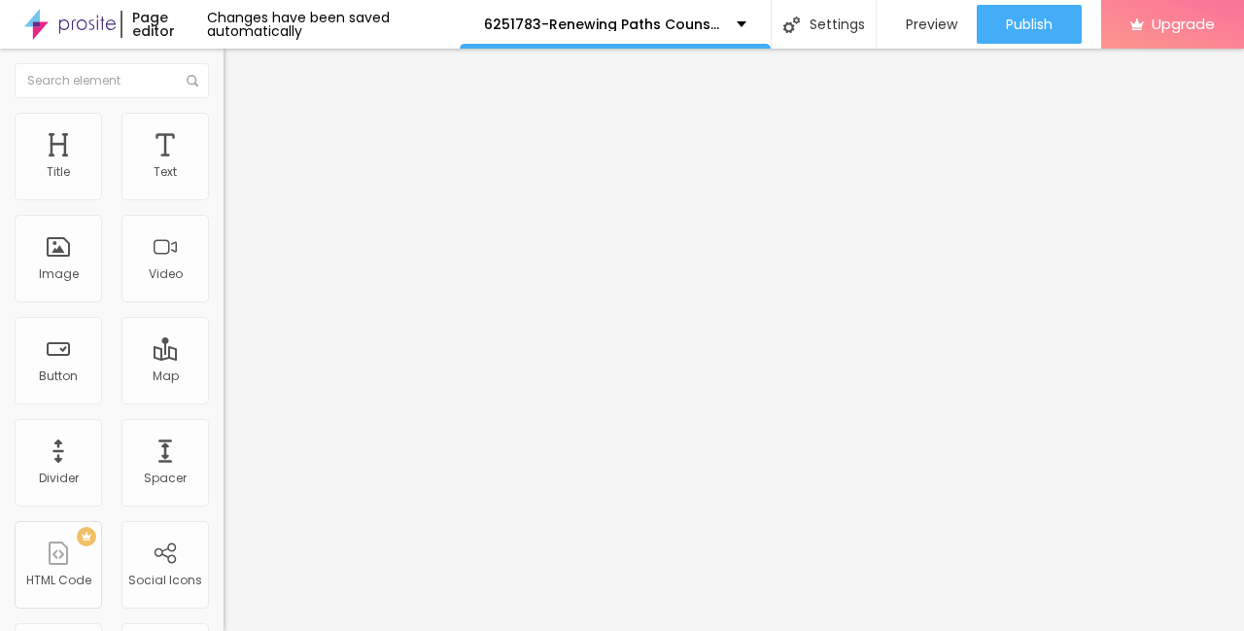
click at [223, 167] on span "Change image" at bounding box center [275, 159] width 104 height 17
click at [223, 129] on li "Style" at bounding box center [334, 122] width 223 height 19
click at [231, 525] on icon "button" at bounding box center [237, 531] width 12 height 12
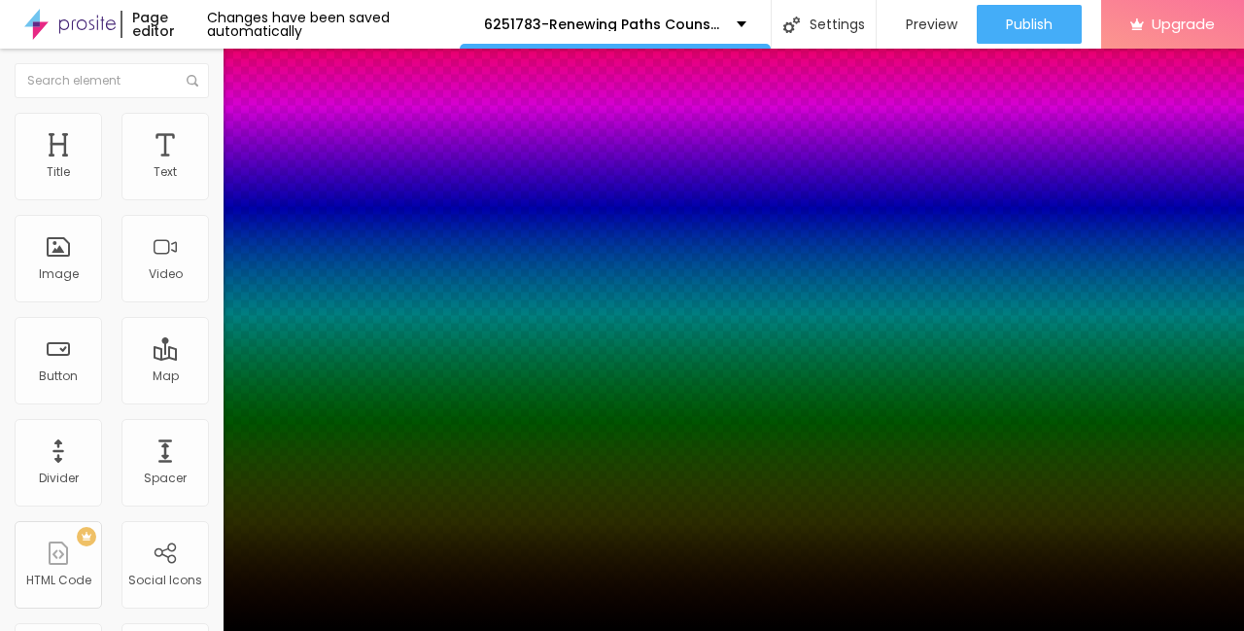
click at [361, 533] on div at bounding box center [622, 315] width 1244 height 631
click at [335, 494] on div at bounding box center [622, 315] width 1244 height 631
click at [704, 630] on div at bounding box center [622, 631] width 1244 height 0
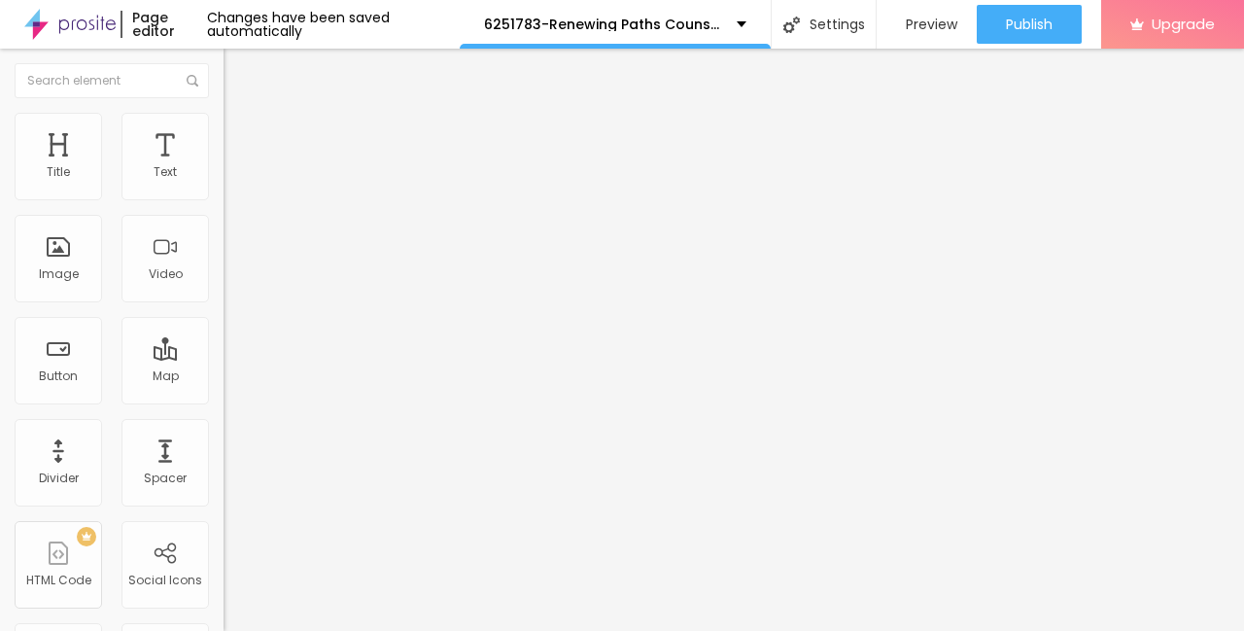
click at [238, 66] on img "button" at bounding box center [246, 71] width 16 height 16
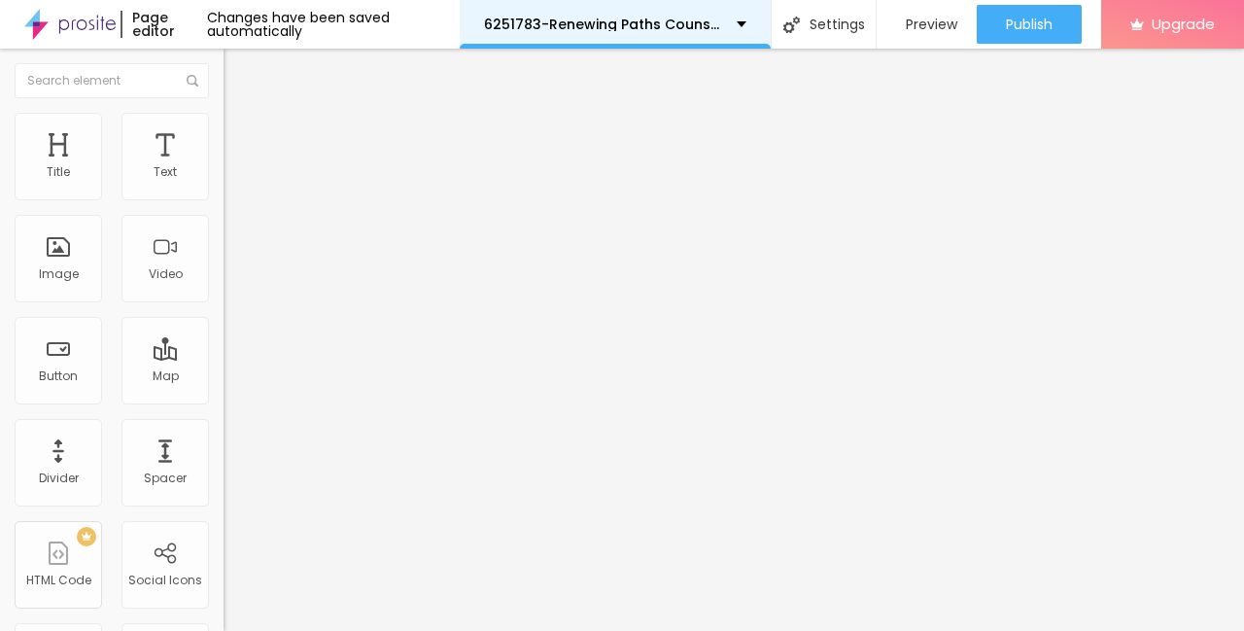
click at [734, 24] on div "6251783-Renewing Paths Counseling Services" at bounding box center [615, 24] width 262 height 14
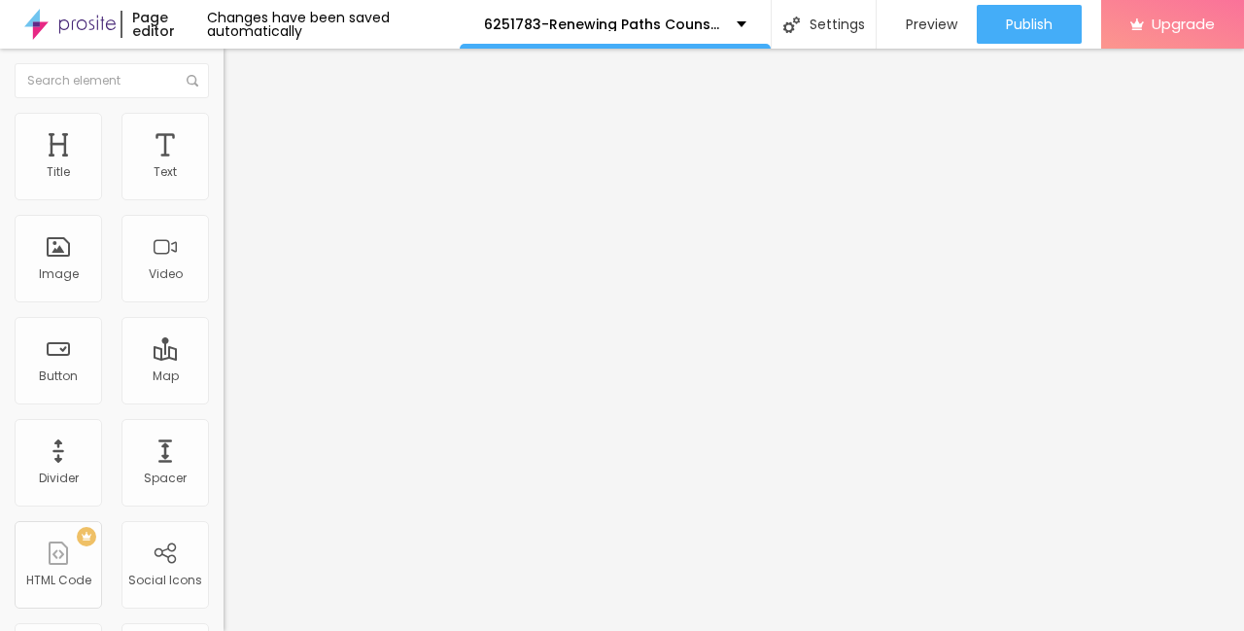
click at [238, 75] on img "button" at bounding box center [246, 71] width 16 height 16
click at [1224, 49] on button "Upgrade" at bounding box center [1172, 24] width 143 height 49
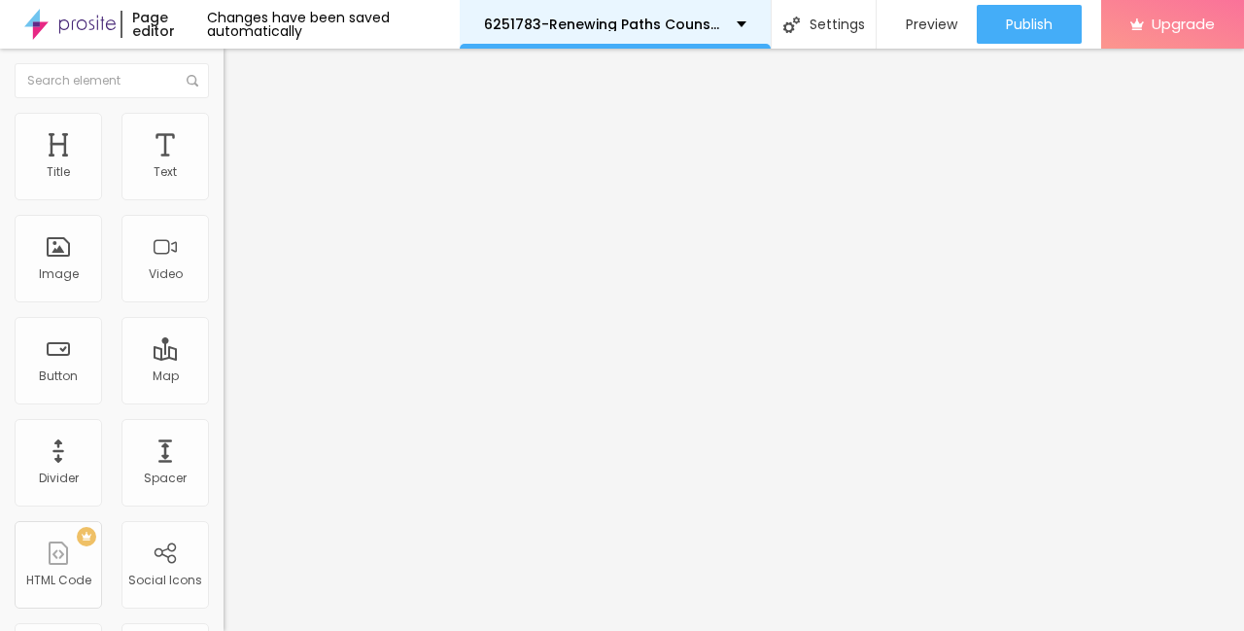
click at [740, 24] on div "6251783-Renewing Paths Counseling Services" at bounding box center [615, 24] width 262 height 14
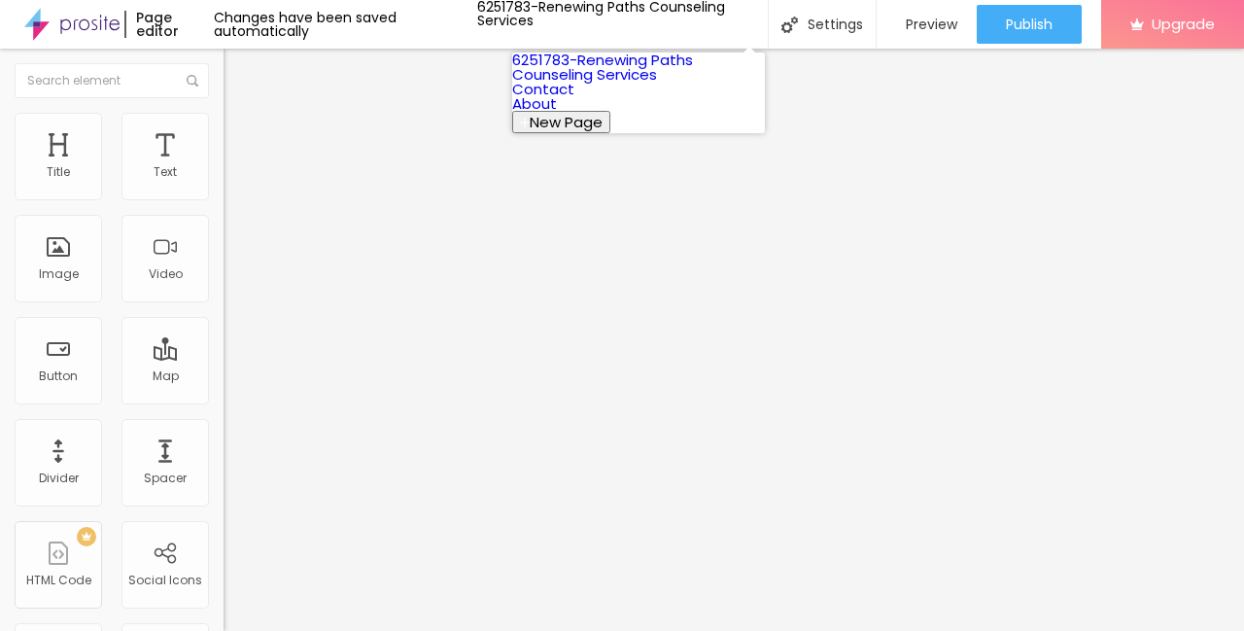
click at [405, 33] on div "Changes have been saved automatically" at bounding box center [345, 24] width 263 height 27
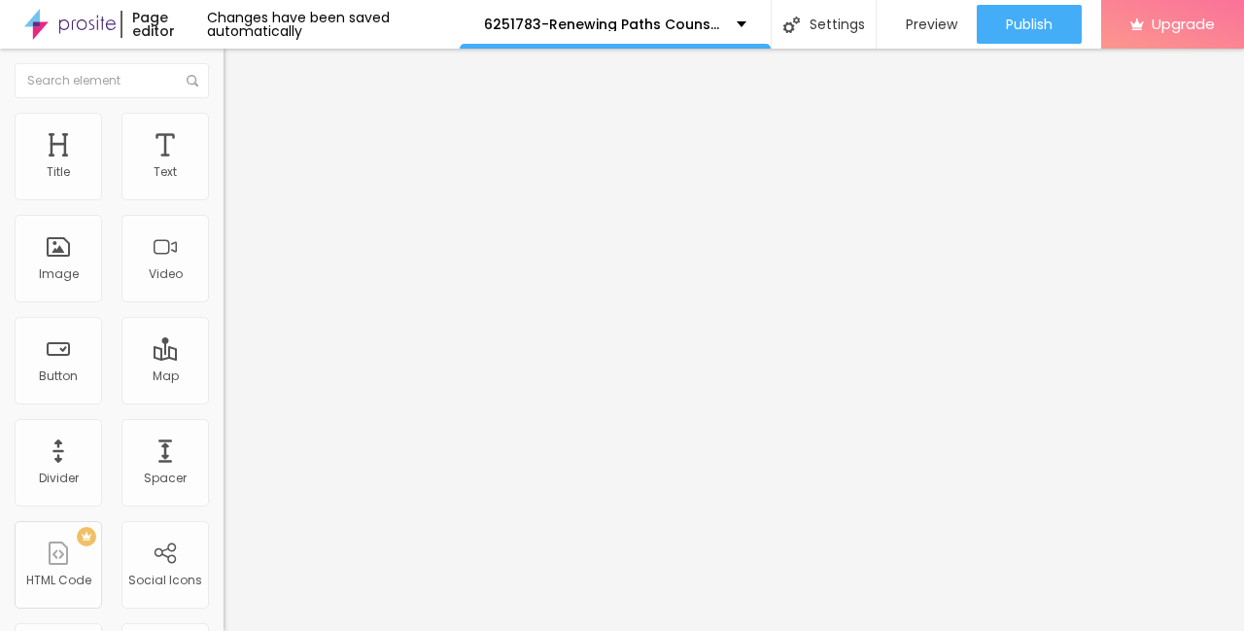
click at [223, 167] on span "Add image" at bounding box center [263, 159] width 80 height 17
click at [223, 126] on li "Style" at bounding box center [334, 122] width 223 height 19
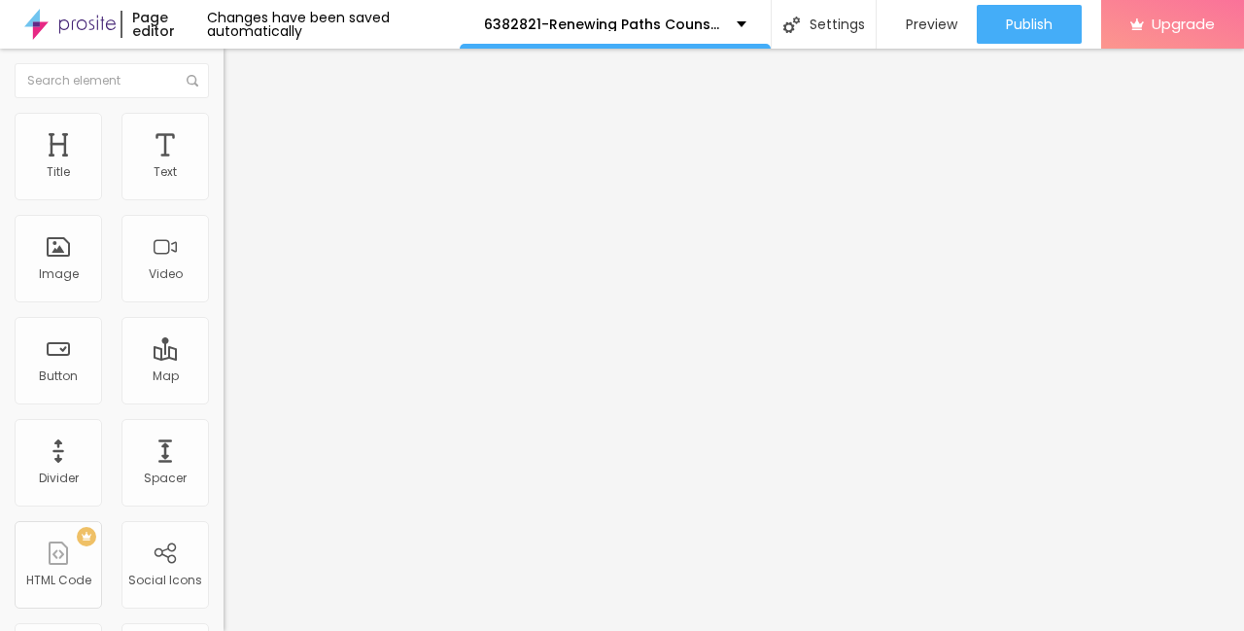
type input "95"
type input "90"
type input "85"
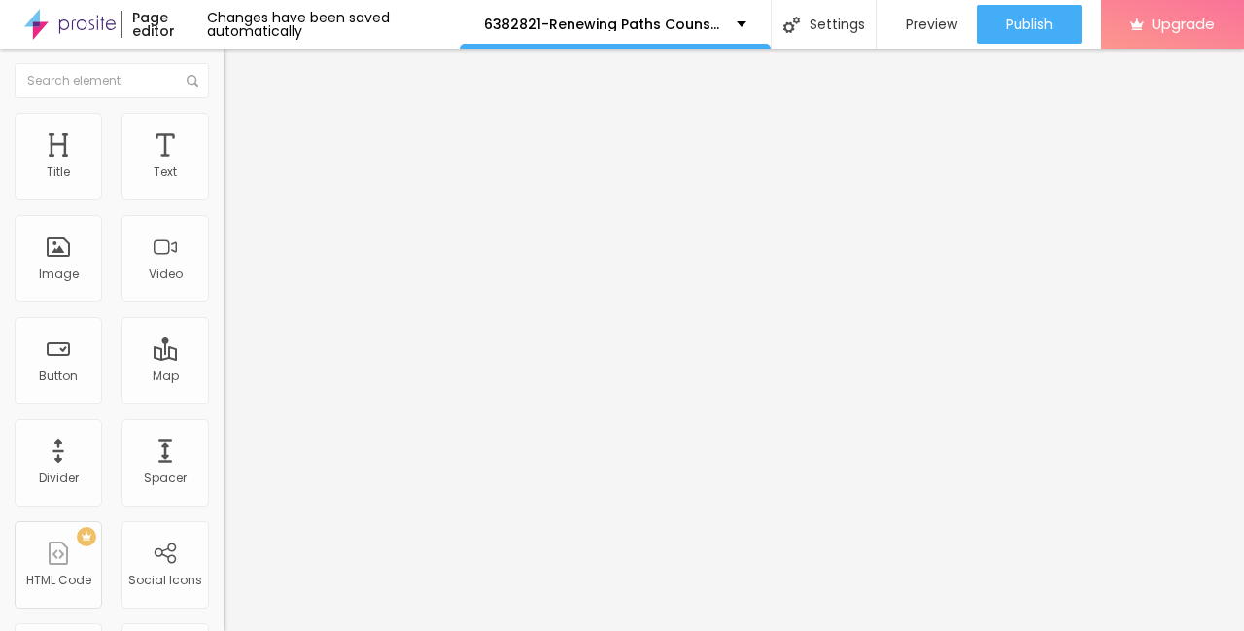
type input "85"
type input "80"
type input "75"
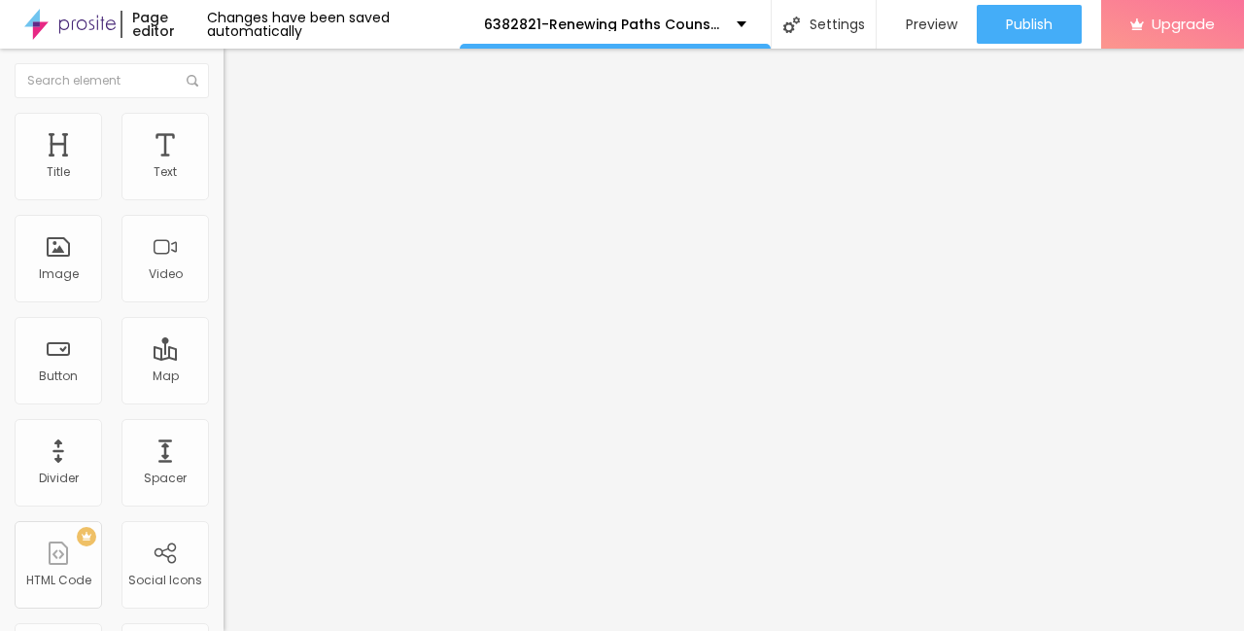
type input "70"
type input "65"
type input "60"
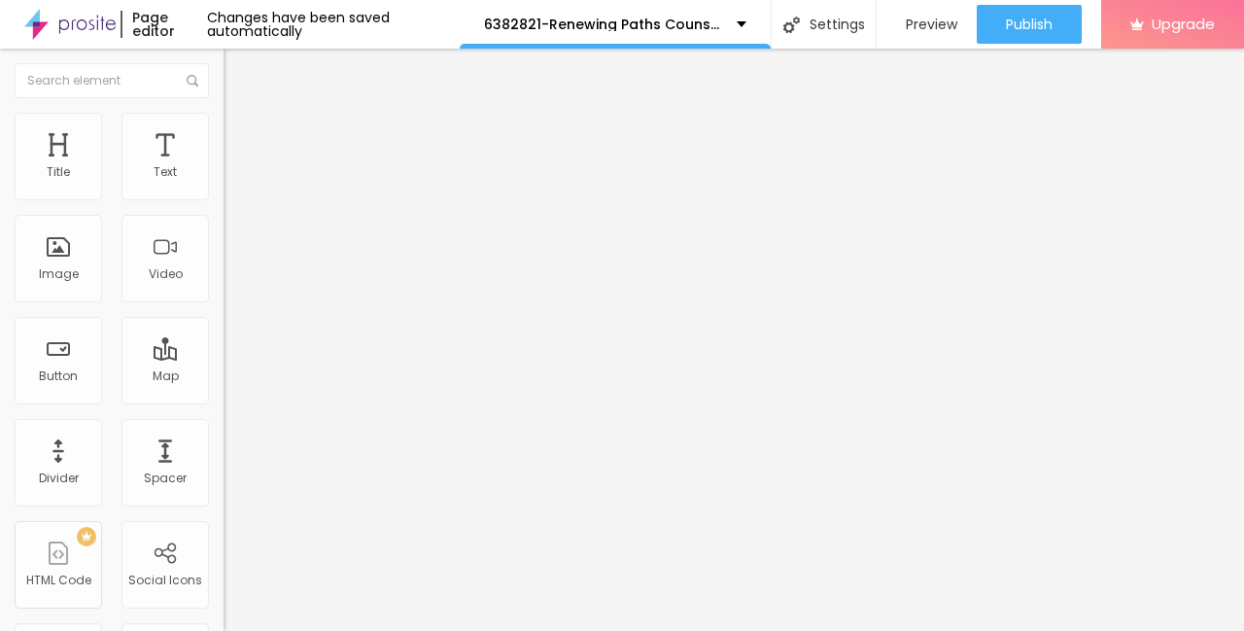
type input "60"
type input "55"
type input "50"
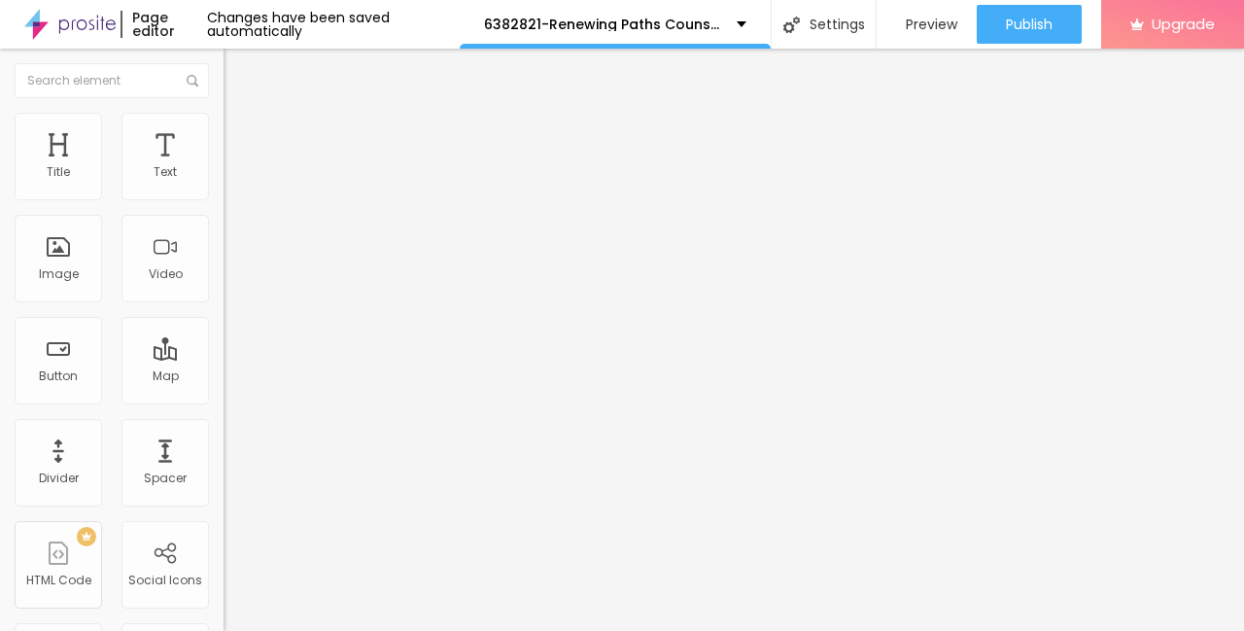
type input "45"
type input "40"
type input "35"
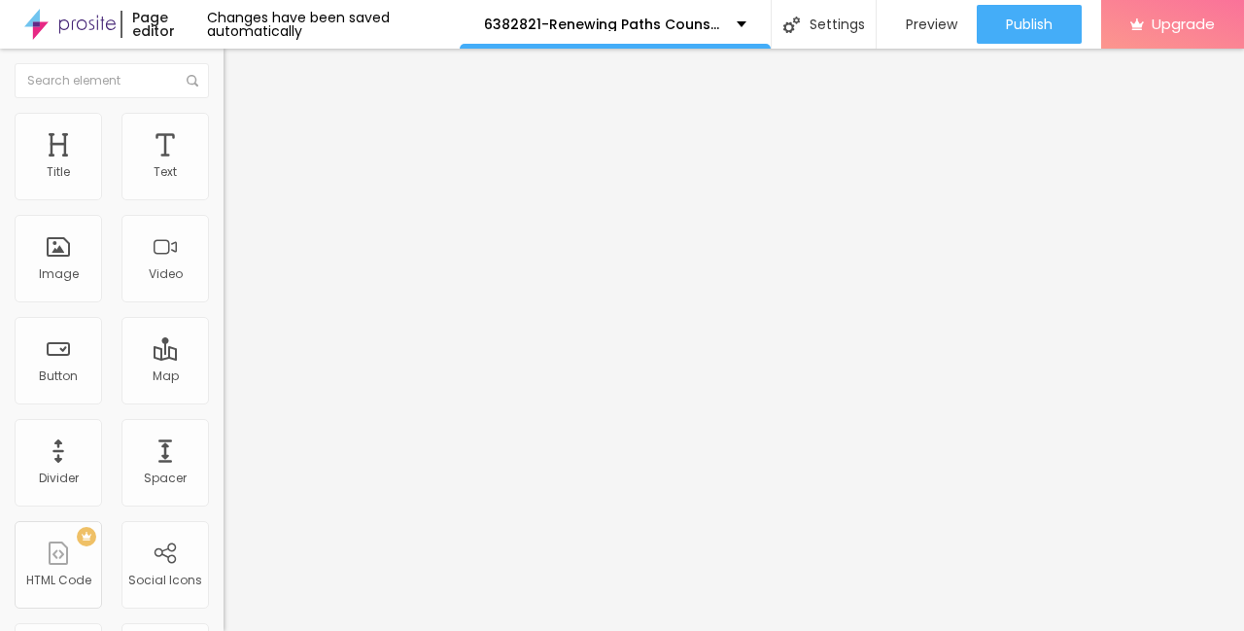
type input "35"
type input "30"
type input "25"
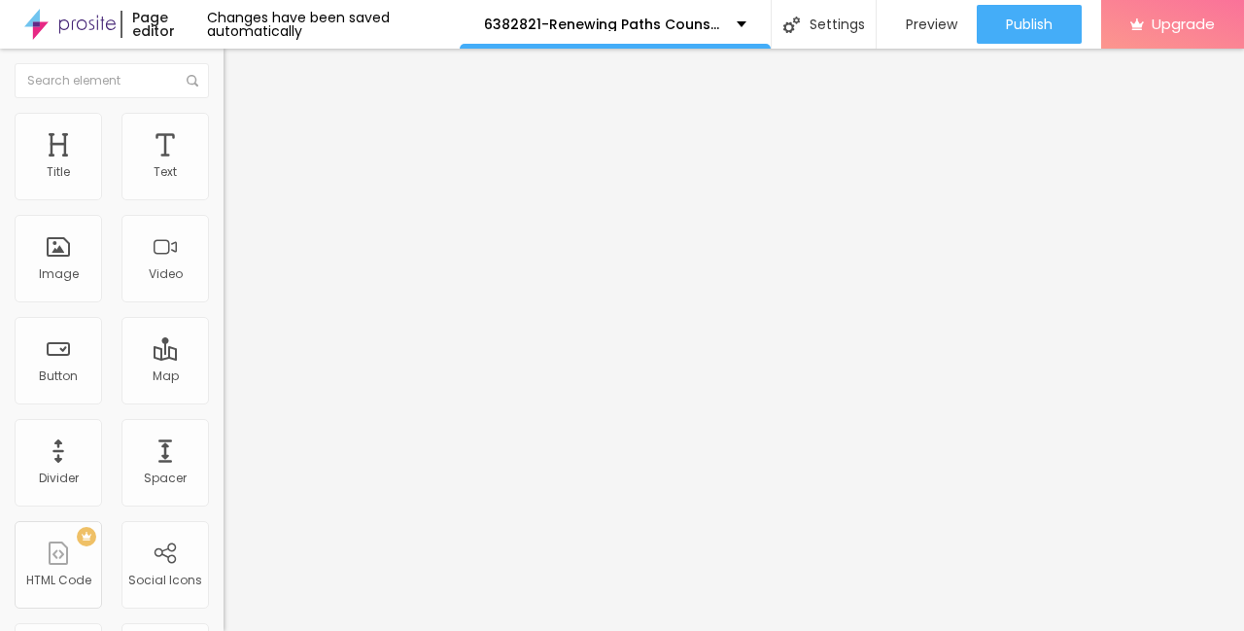
type input "20"
type input "15"
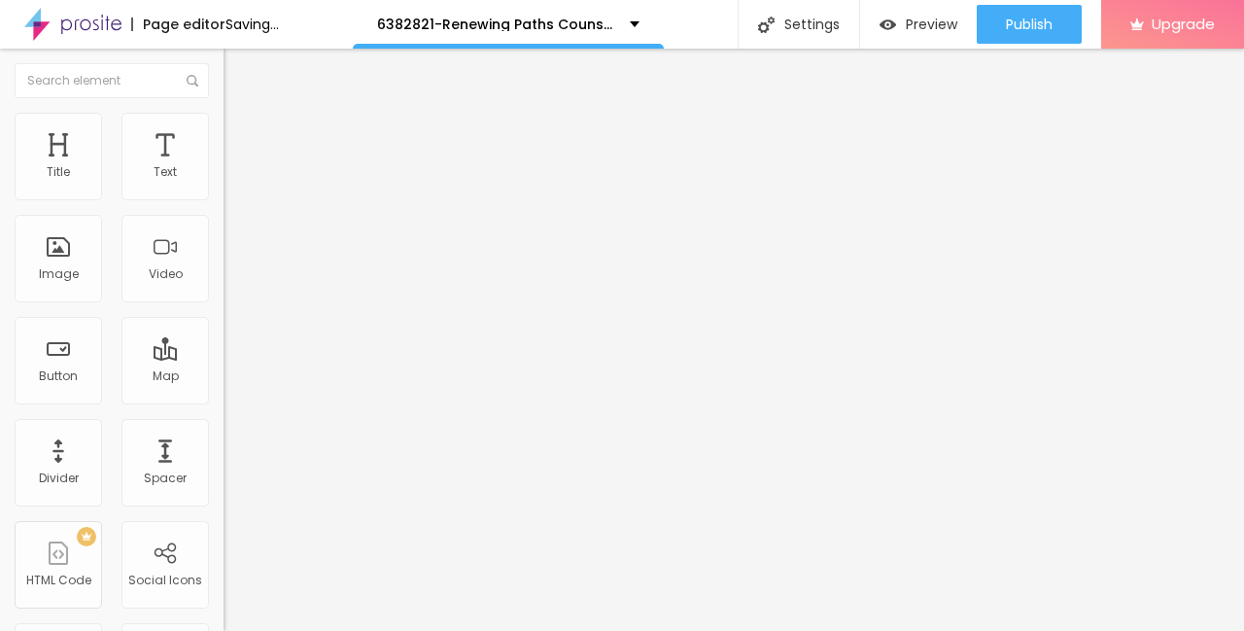
type input "10"
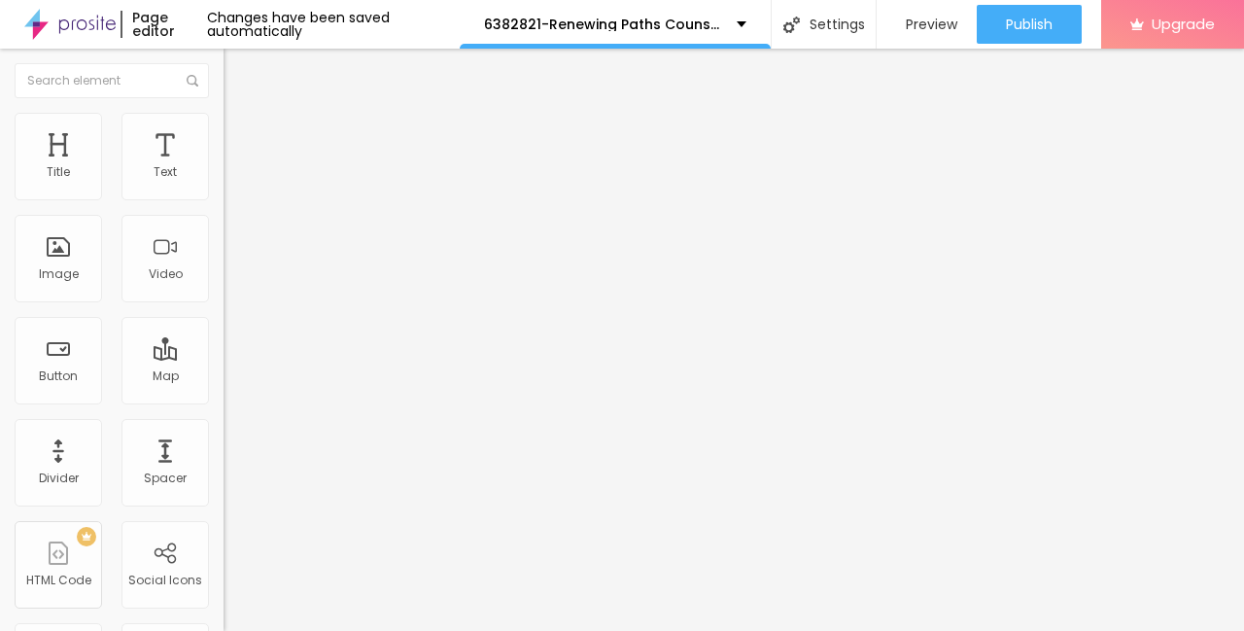
type input "15"
drag, startPoint x: 205, startPoint y: 210, endPoint x: 35, endPoint y: 212, distance: 170.0
type input "15"
click at [223, 199] on input "range" at bounding box center [285, 192] width 125 height 16
click at [238, 74] on img "button" at bounding box center [246, 71] width 16 height 16
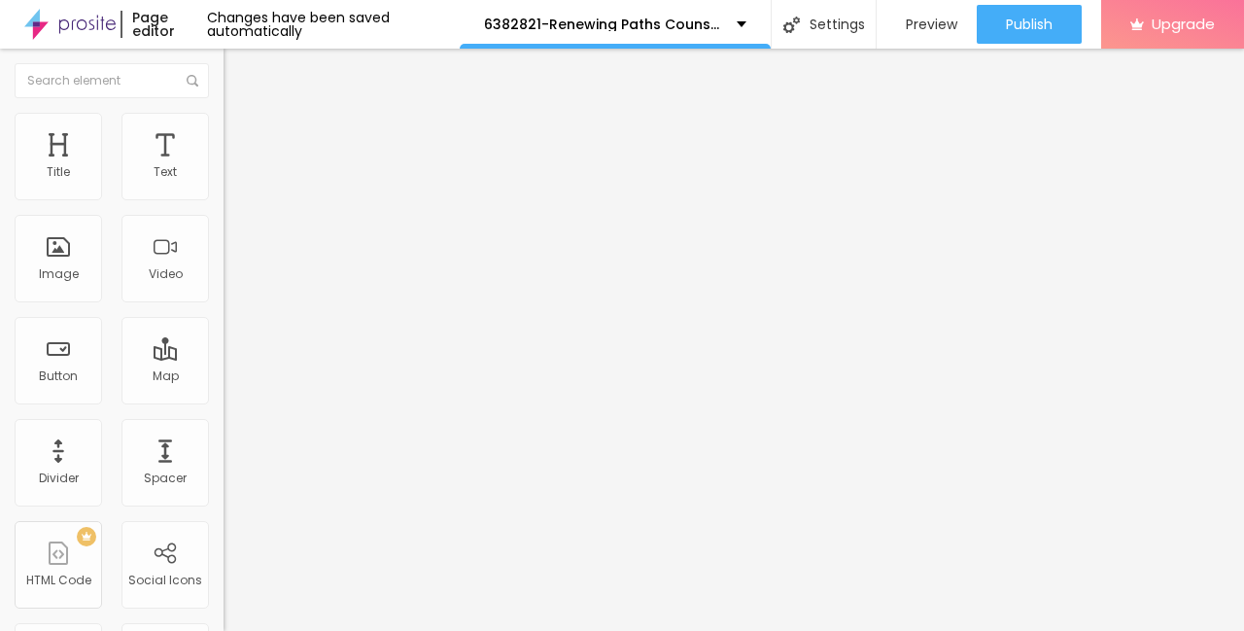
click at [223, 187] on button "button" at bounding box center [236, 176] width 27 height 20
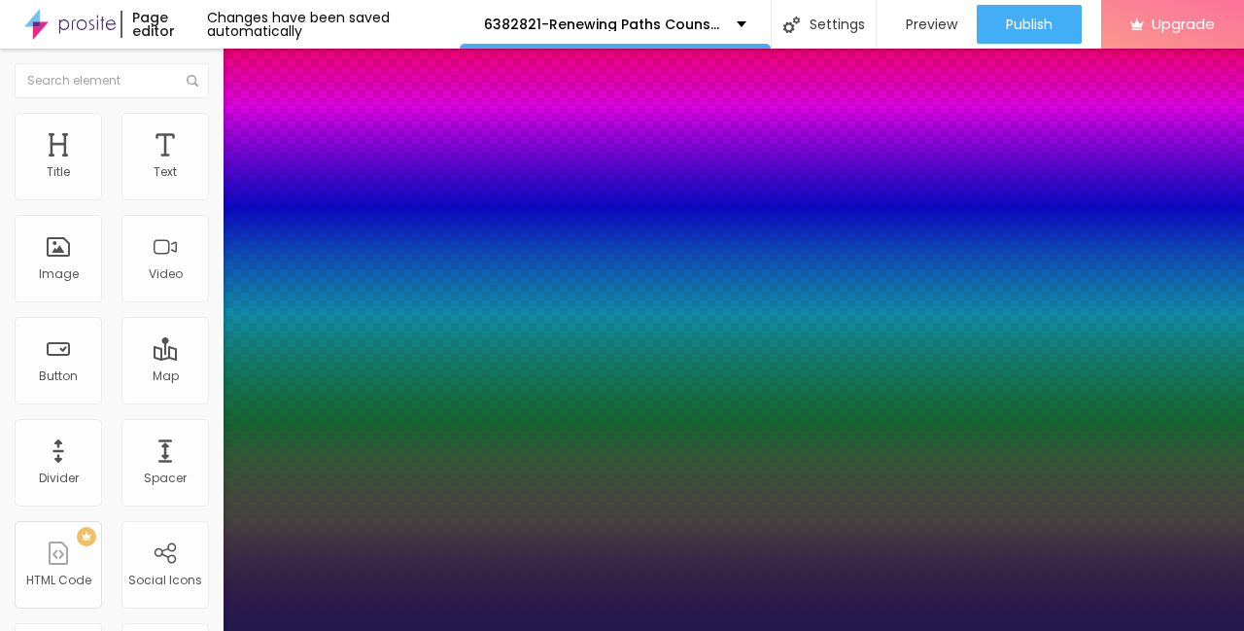
type input "10"
type input "1"
type input "11"
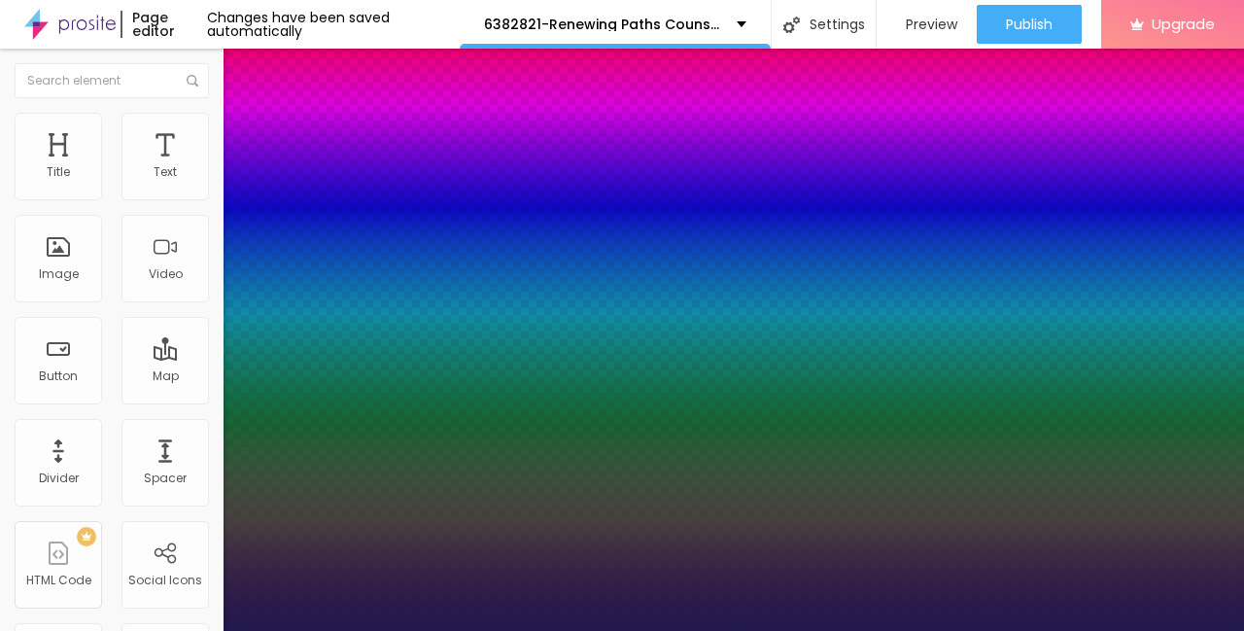
type input "1"
type input "13"
type input "1"
type input "14"
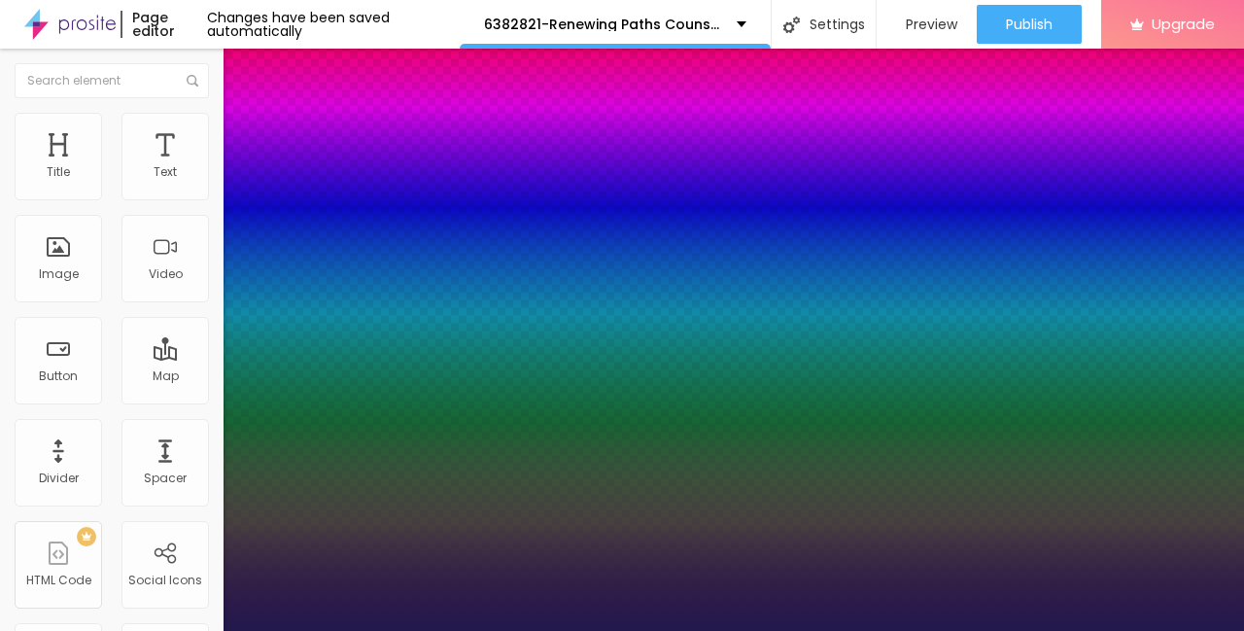
type input "14"
type input "1"
type input "15"
type input "1"
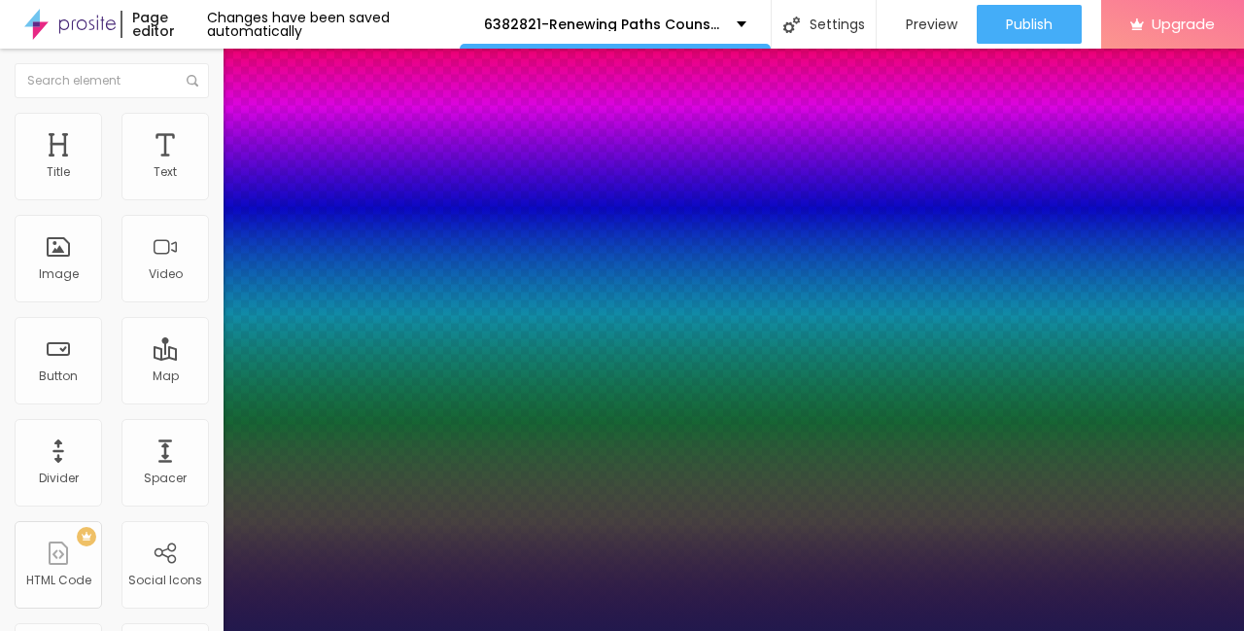
type input "16"
type input "1"
type input "18"
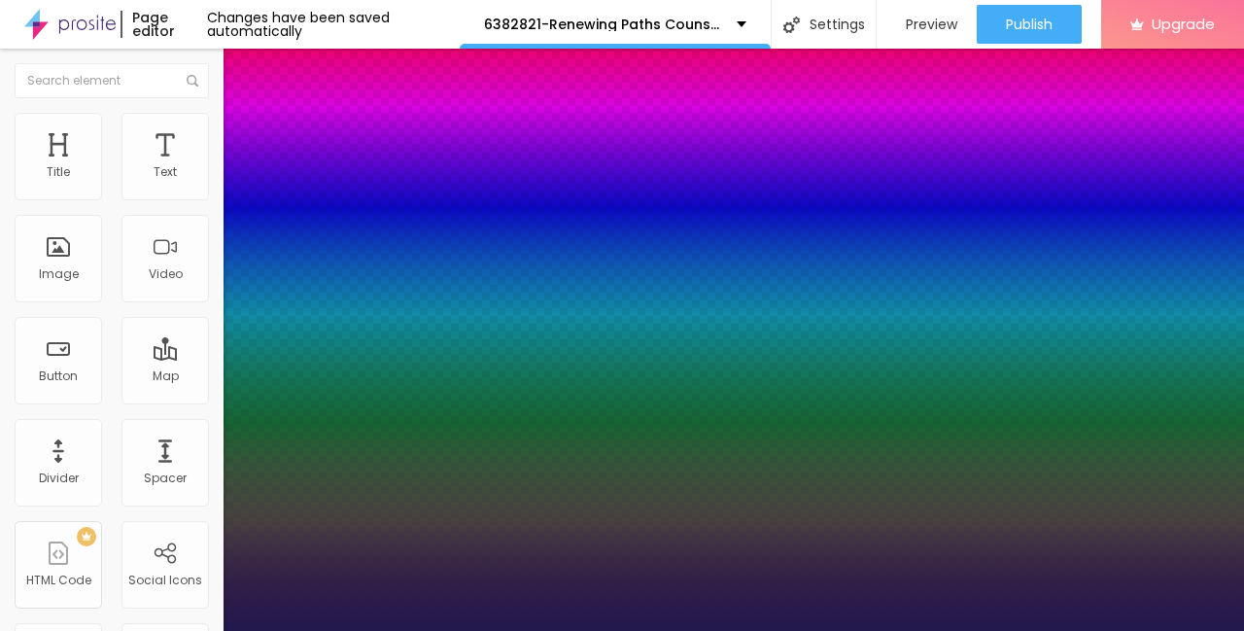
type input "1"
type input "19"
type input "1"
type input "20"
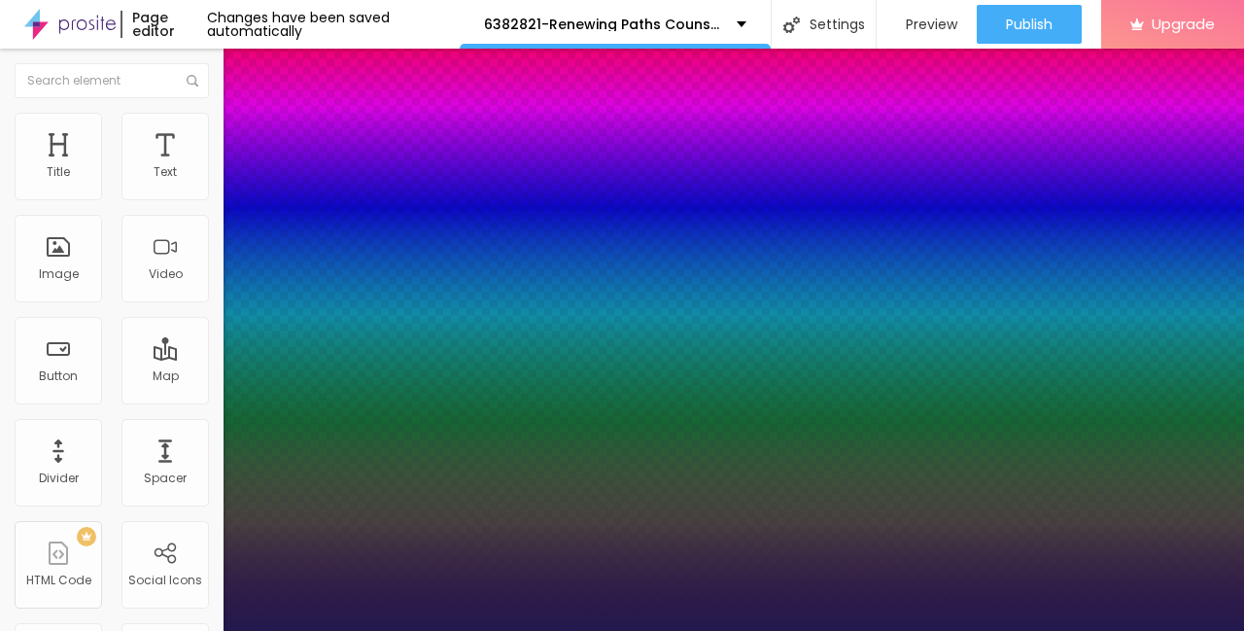
type input "20"
type input "1"
type input "21"
type input "1"
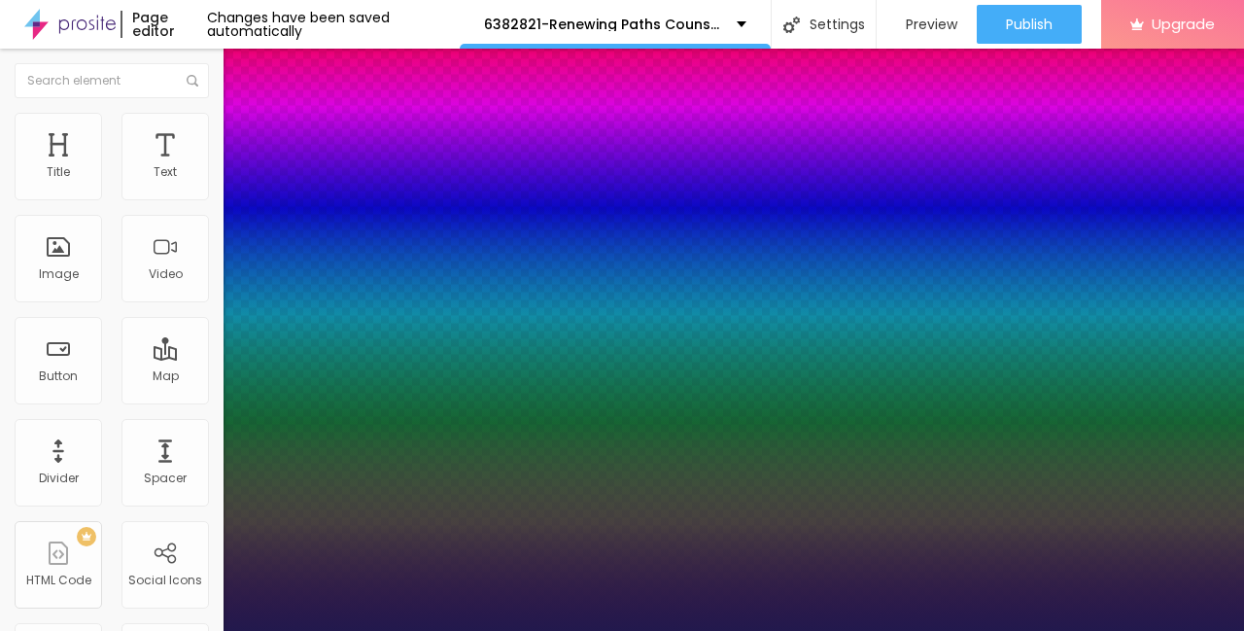
type input "22"
type input "1"
type input "23"
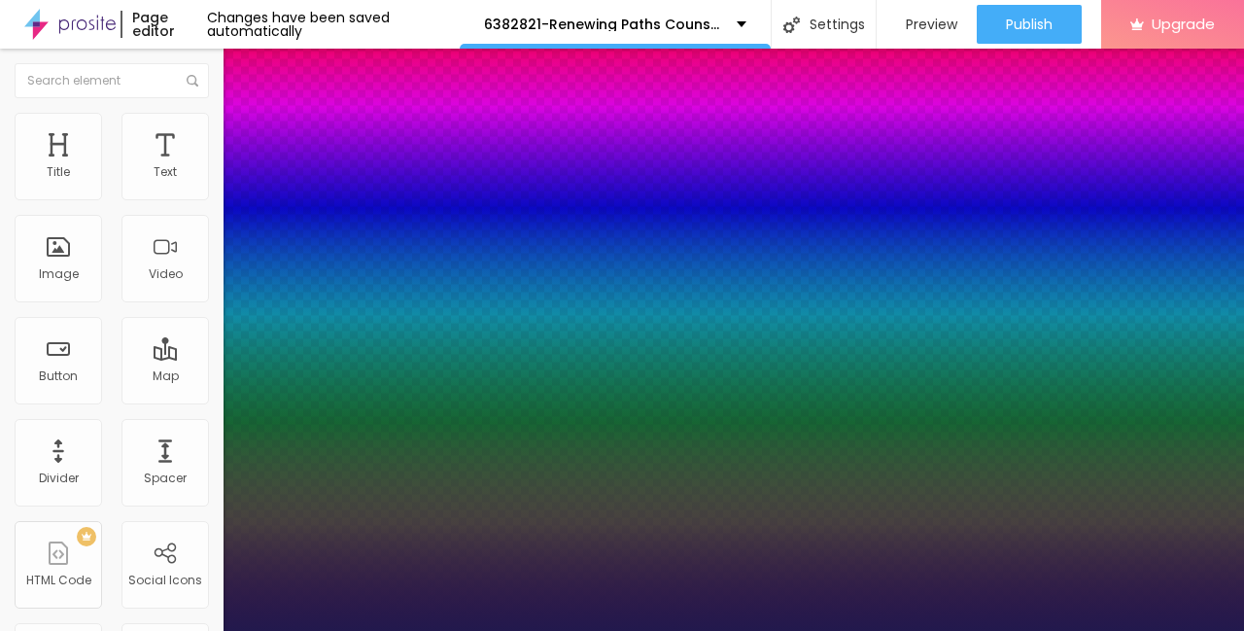
type input "1"
type input "24"
type input "1"
type input "25"
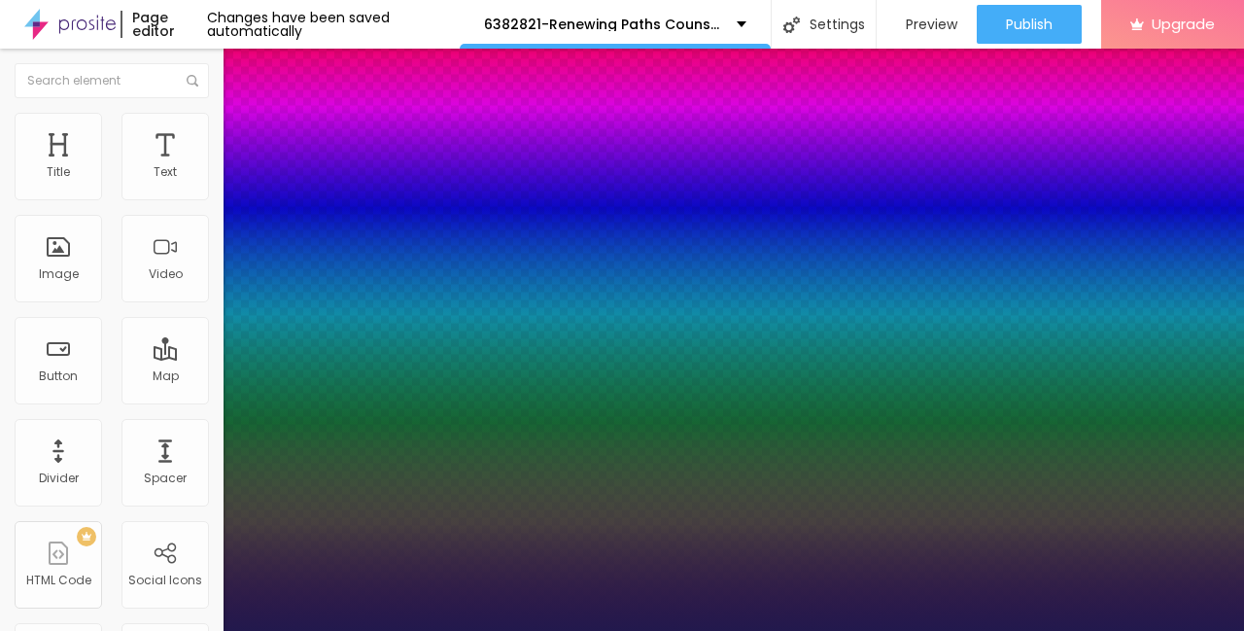
type input "25"
type input "1"
type input "26"
type input "1"
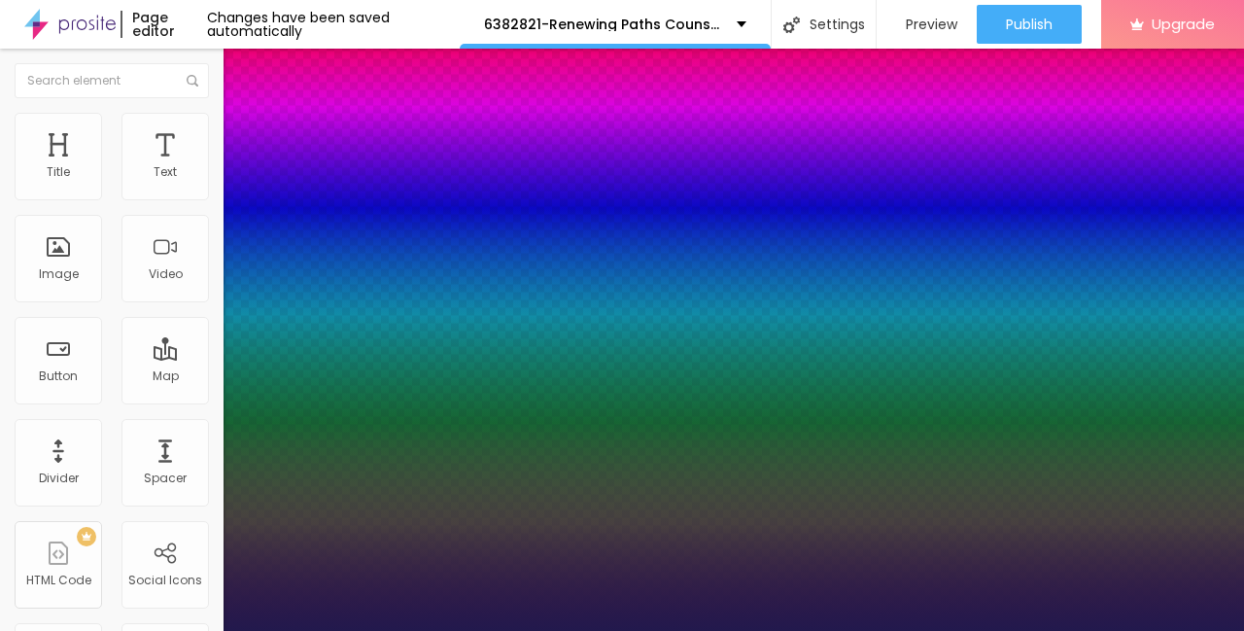
type input "27"
type input "1"
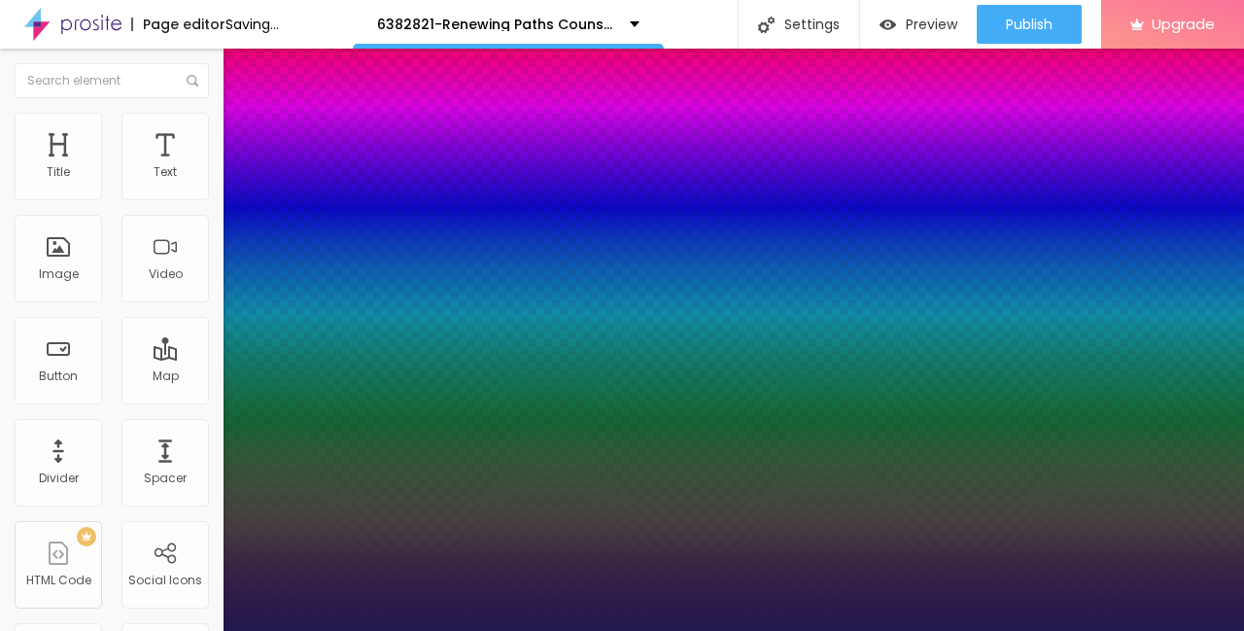
type input "26"
type input "1"
type input "25"
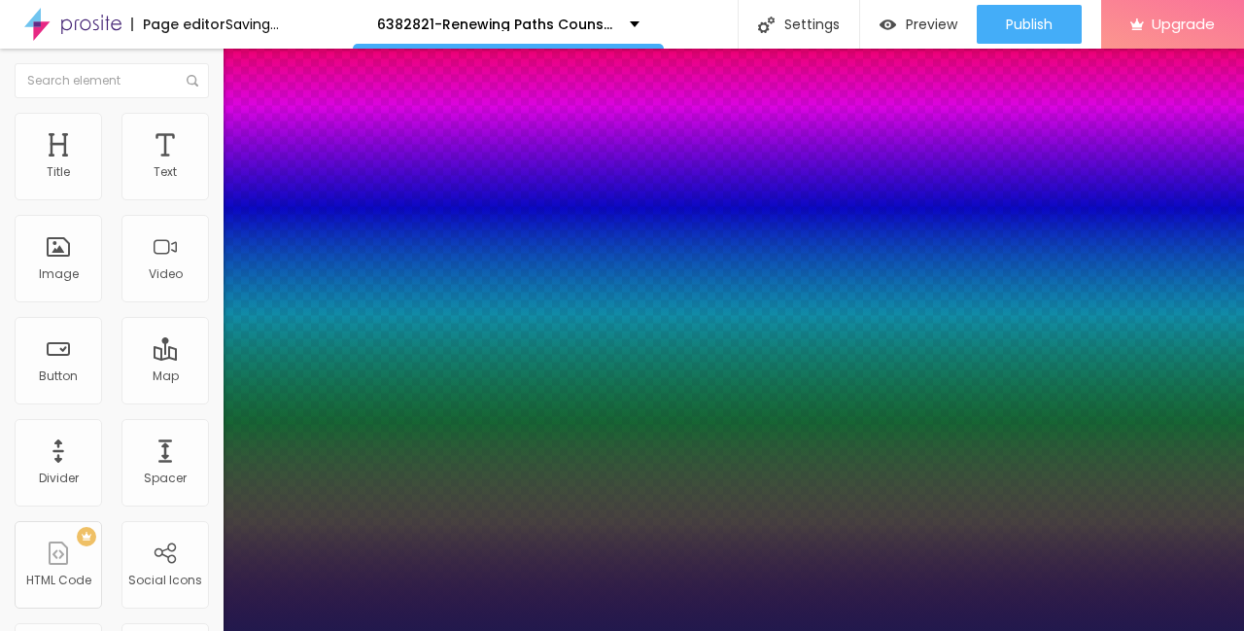
type input "1"
type input "24"
type input "1"
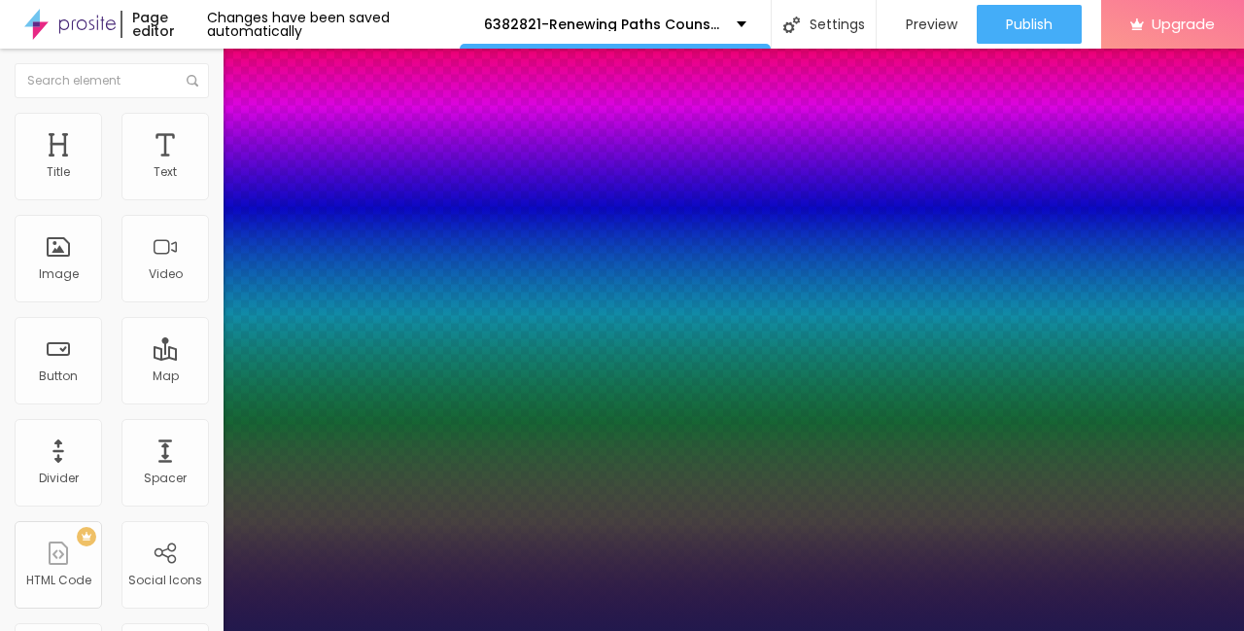
type input "25"
type input "1"
drag, startPoint x: 253, startPoint y: 333, endPoint x: 275, endPoint y: 340, distance: 23.4
type input "25"
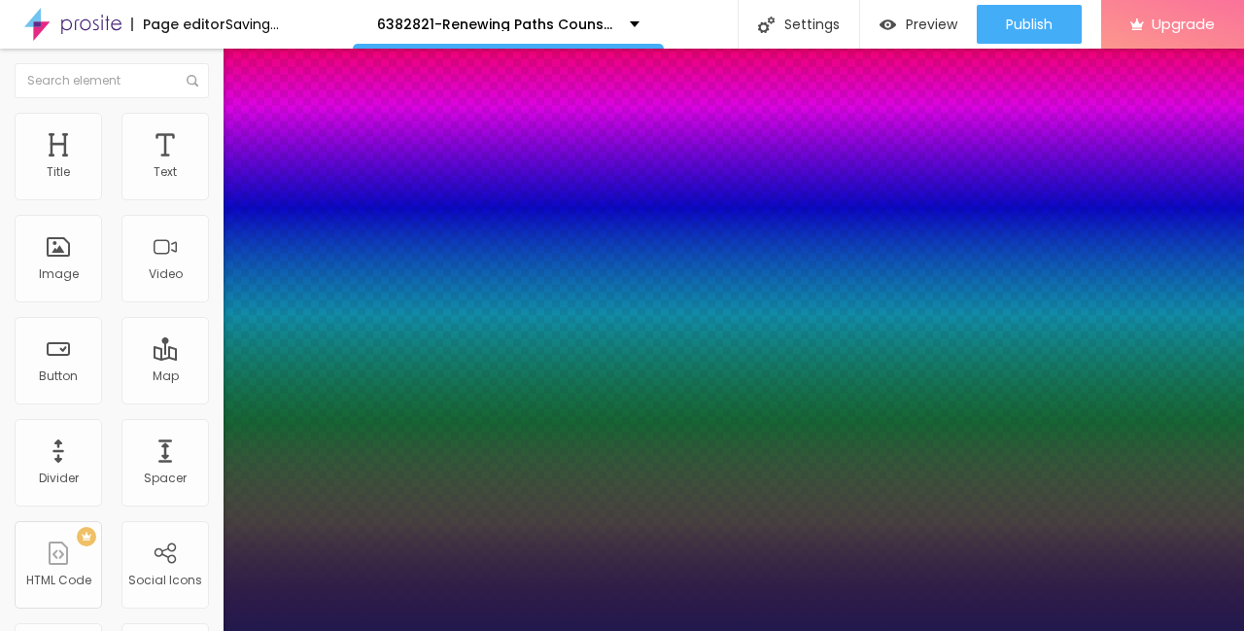
type input "1"
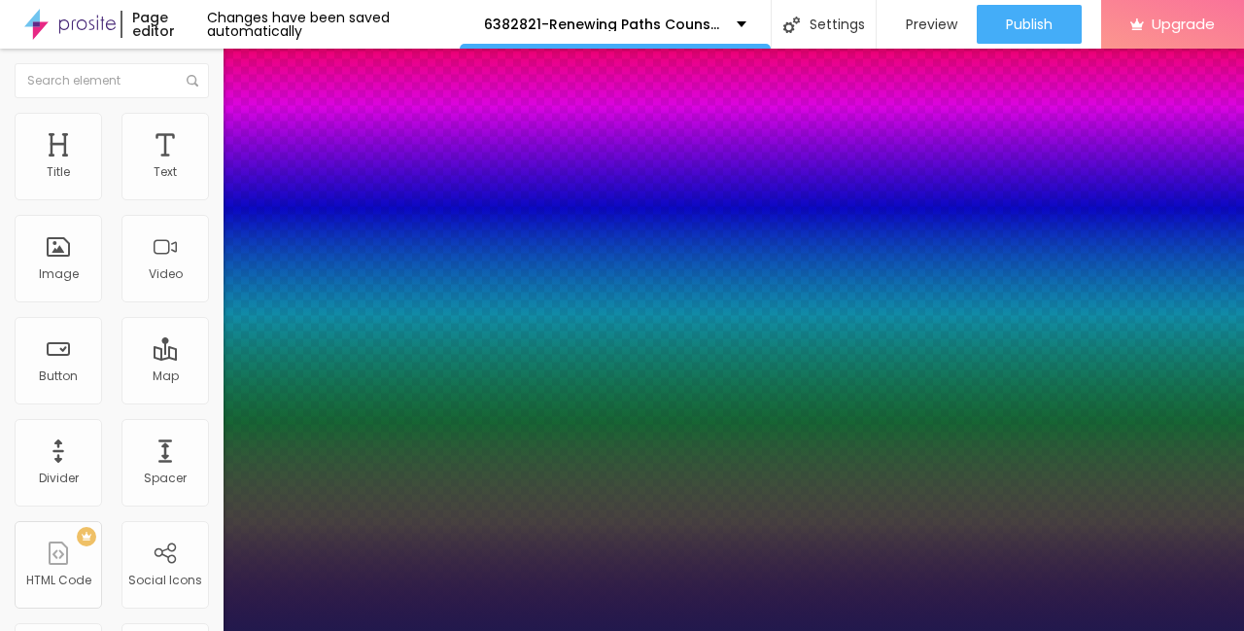
click at [24, 630] on div at bounding box center [622, 631] width 1244 height 0
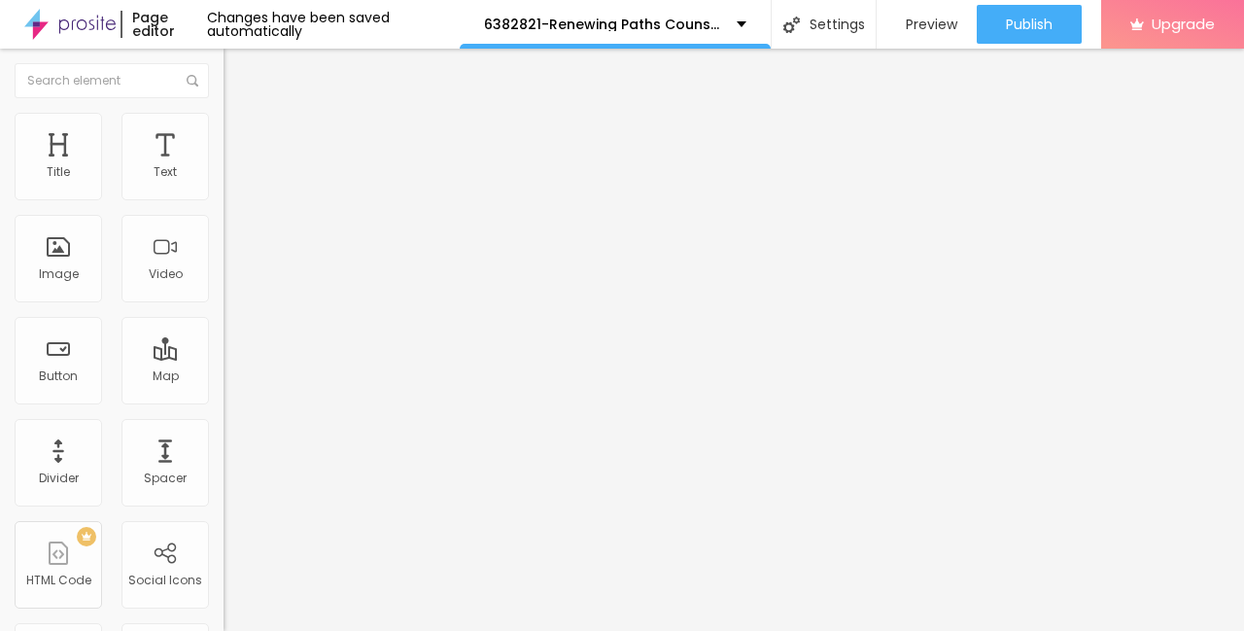
click at [238, 76] on img "button" at bounding box center [246, 71] width 16 height 16
click at [223, 183] on input "Click me" at bounding box center [339, 172] width 233 height 19
paste input "→ VIEW DOCUMENT HERE"
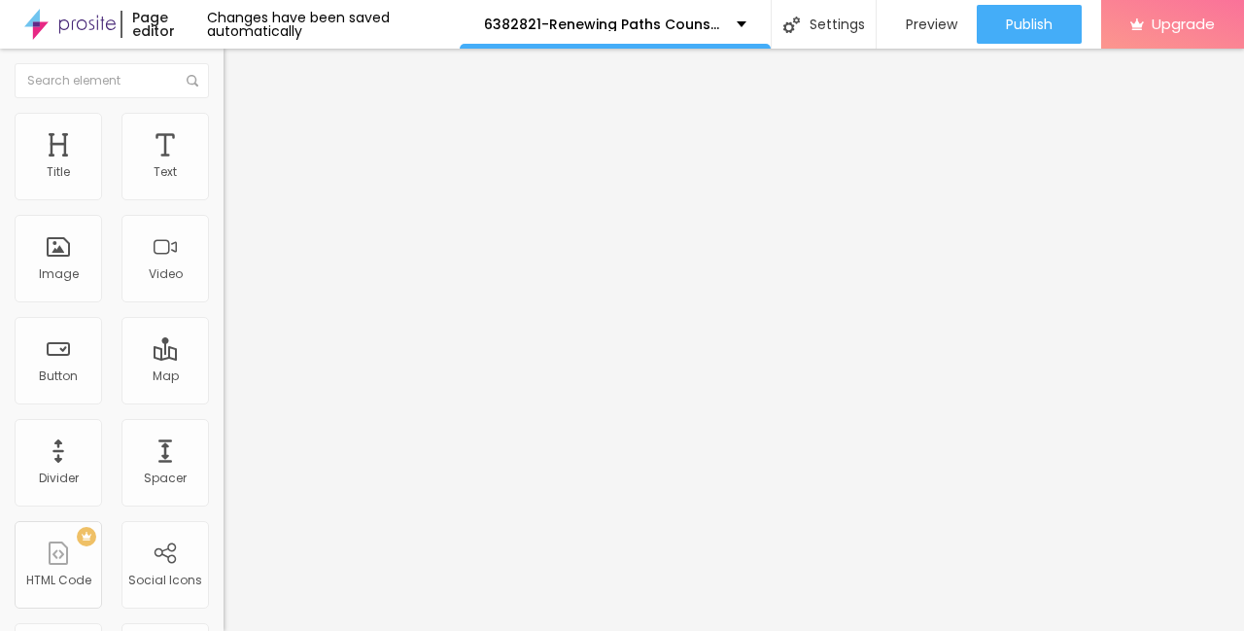
type input "→ VIEW DOCUMENT HERE"
click at [223, 400] on input "https://" at bounding box center [339, 390] width 233 height 19
paste input "[URL][DOMAIN_NAME]"
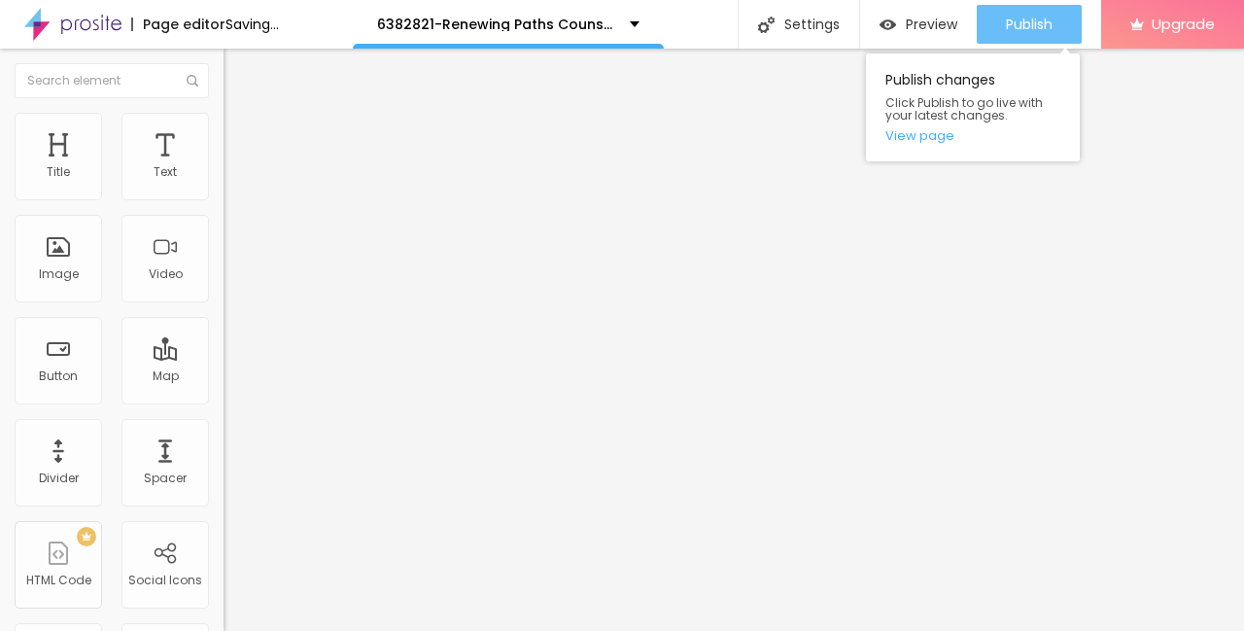
type input "[URL][DOMAIN_NAME]"
click at [1034, 26] on span "Publish" at bounding box center [1029, 25] width 47 height 16
